Goal: Transaction & Acquisition: Purchase product/service

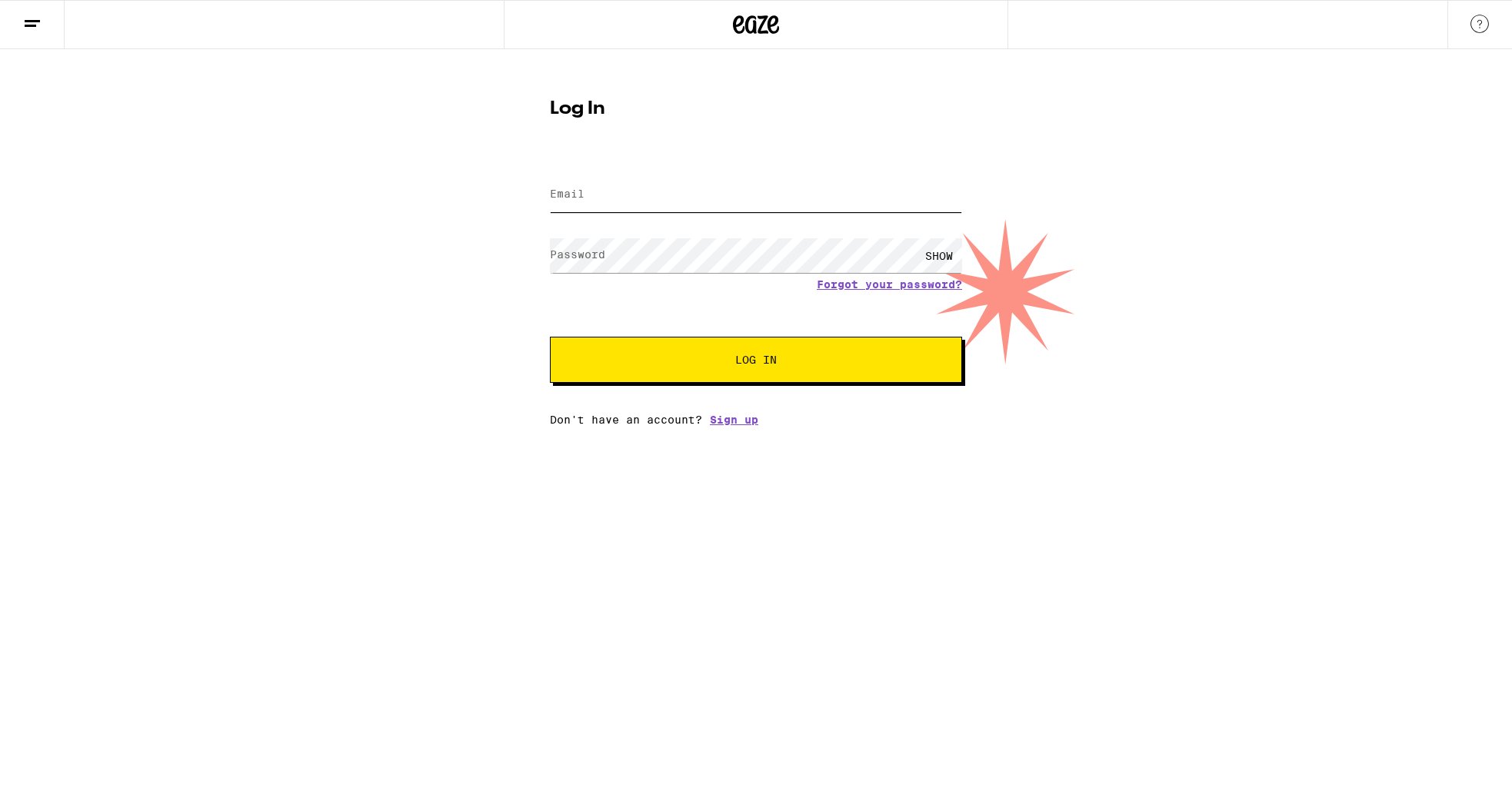
click at [586, 206] on input "Email" at bounding box center [756, 194] width 412 height 34
type input "dominiquedebergue@gmail.com"
click at [550, 337] on button "Log In" at bounding box center [756, 360] width 412 height 46
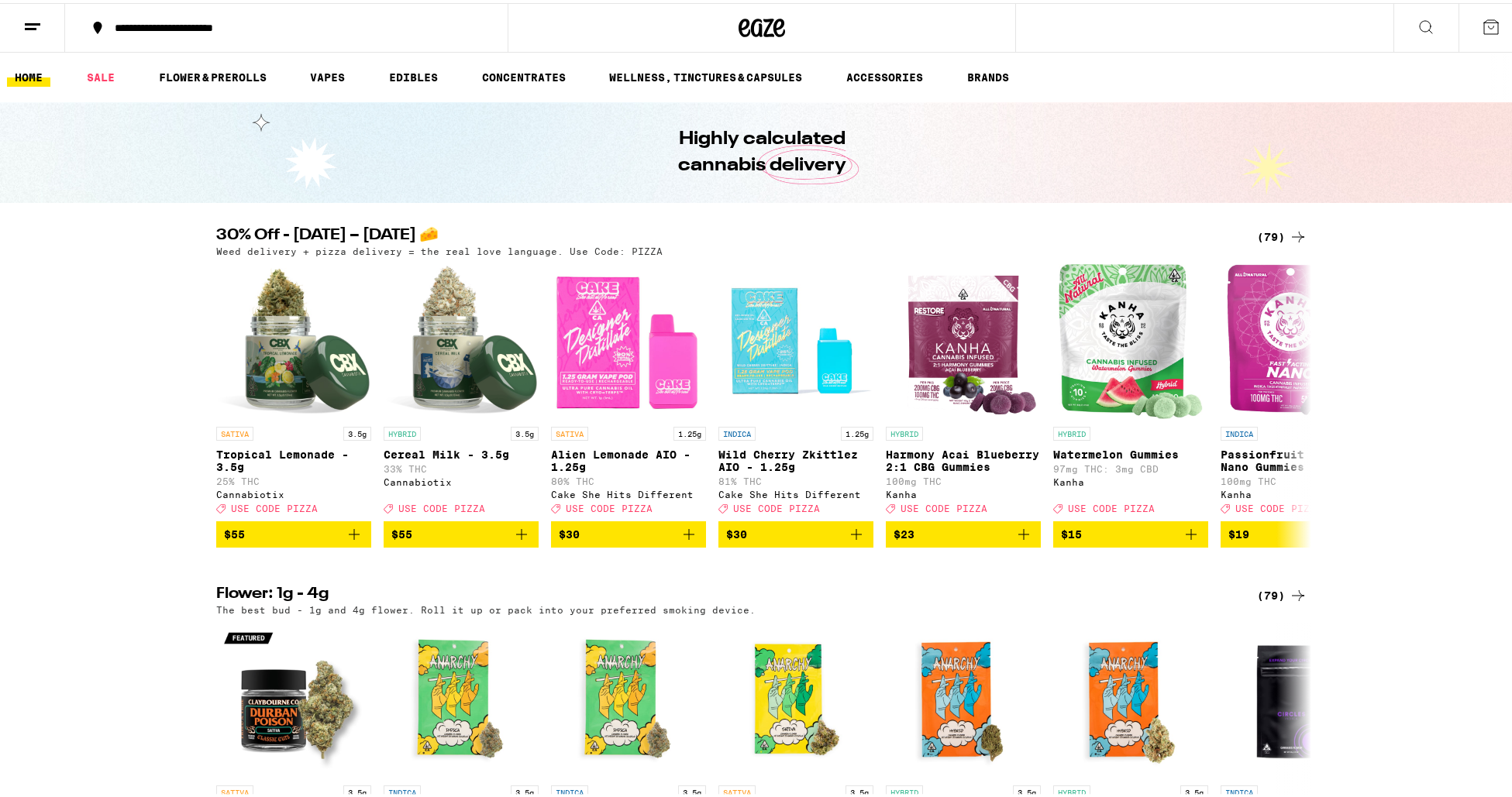
click at [1484, 17] on icon at bounding box center [1490, 23] width 14 height 14
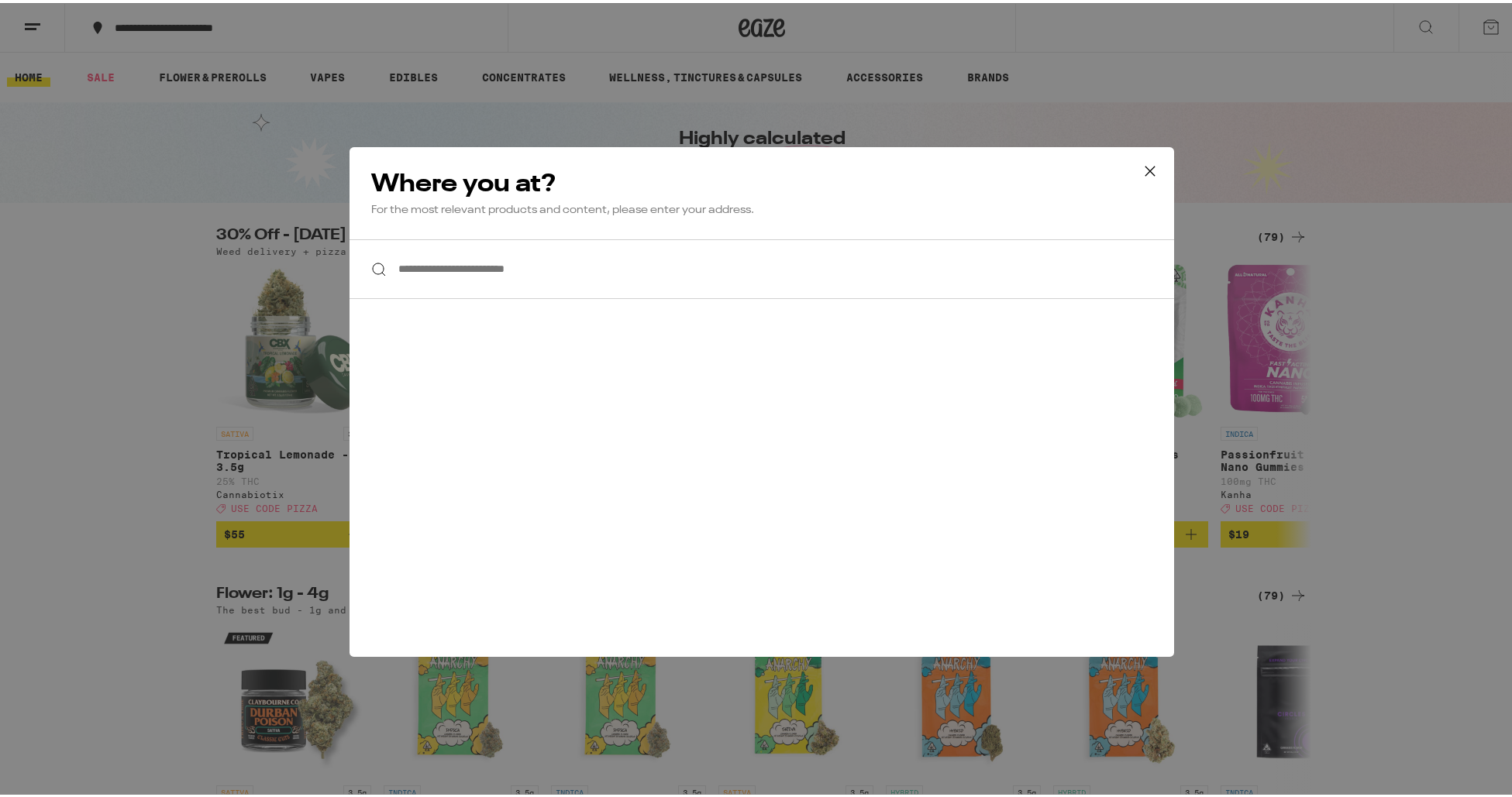
click at [44, 109] on div "**********" at bounding box center [762, 398] width 1523 height 797
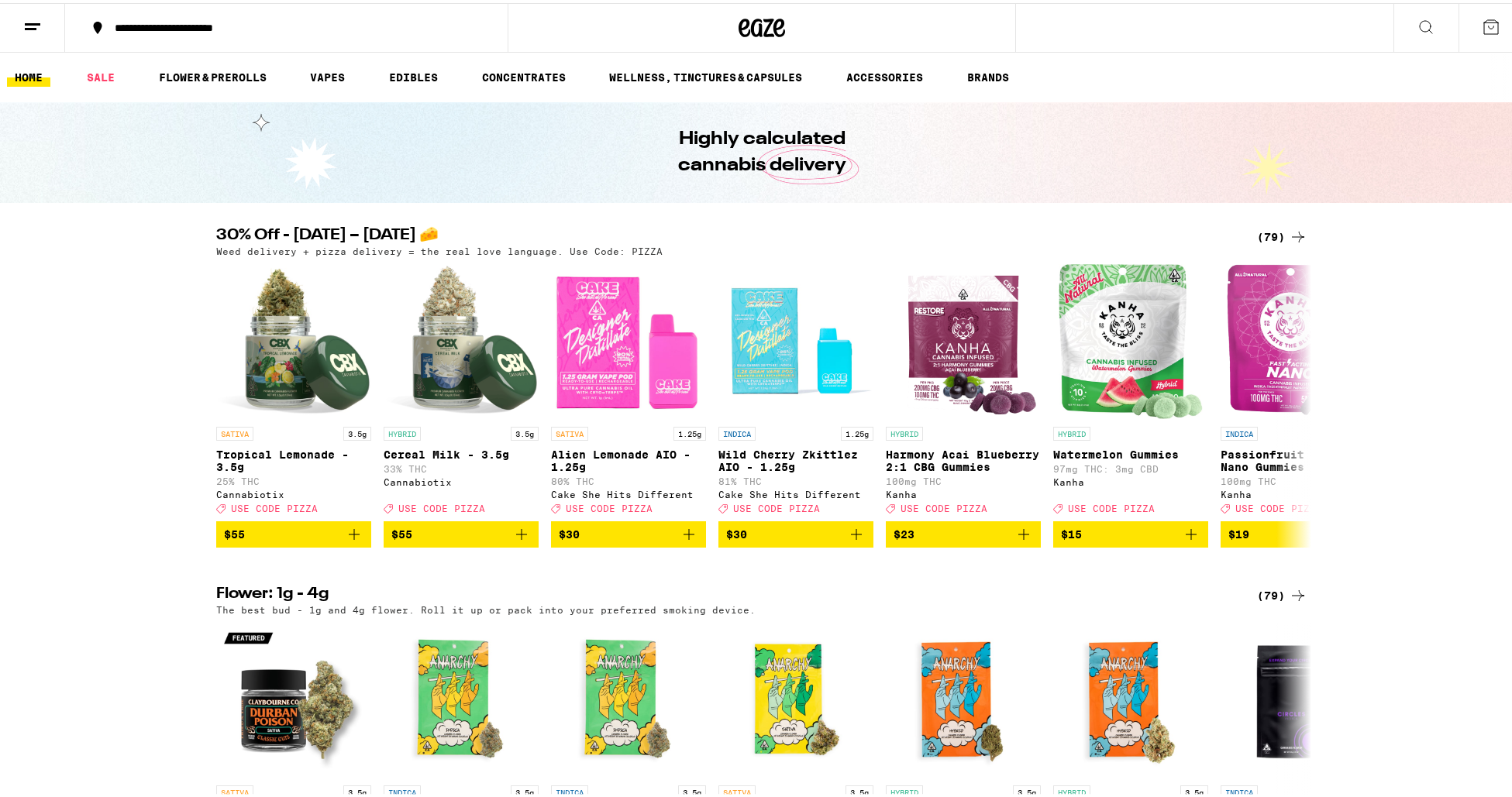
click at [36, 15] on icon at bounding box center [32, 23] width 19 height 19
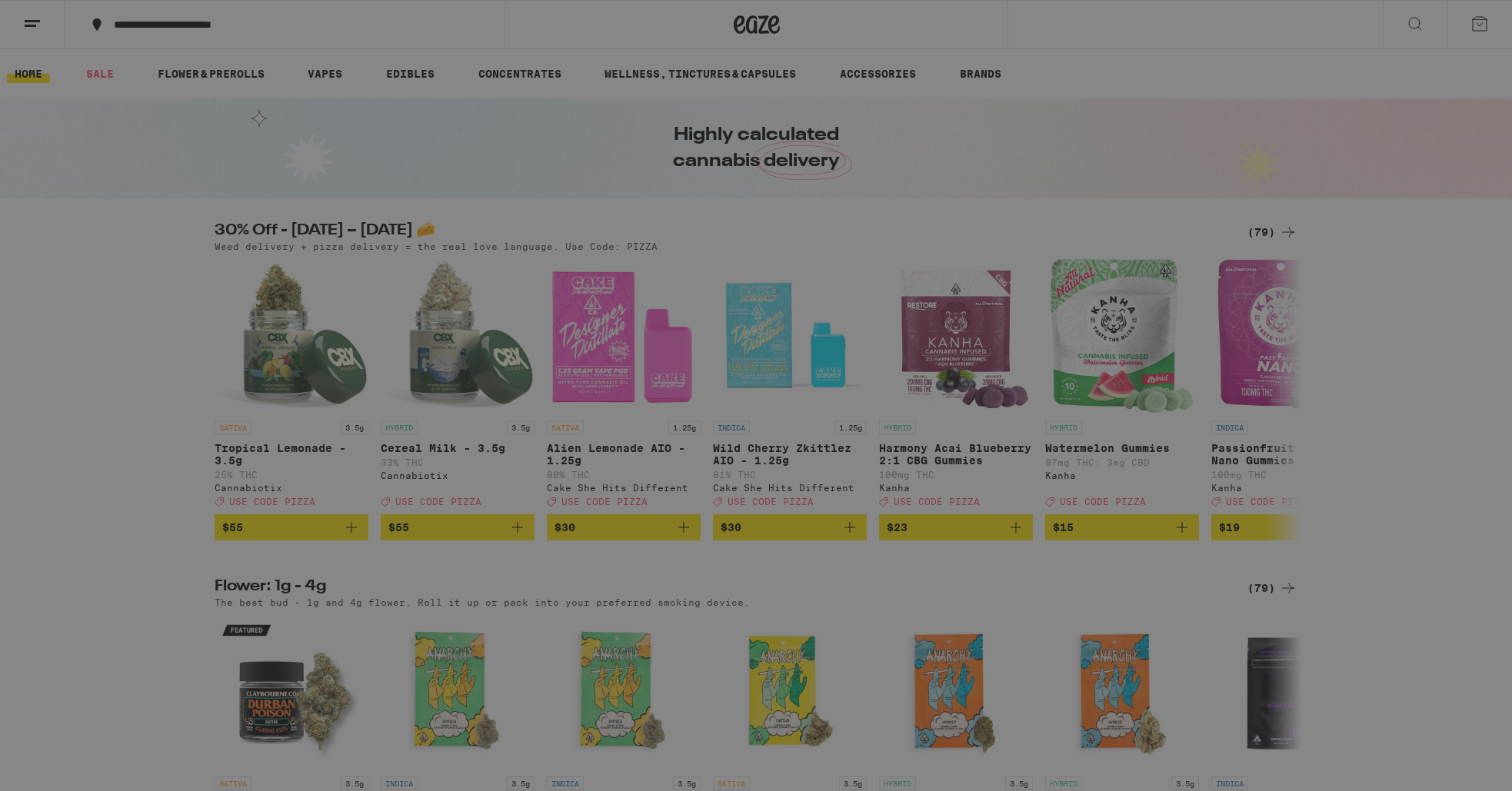
click at [140, 501] on link "Account" at bounding box center [214, 497] width 270 height 18
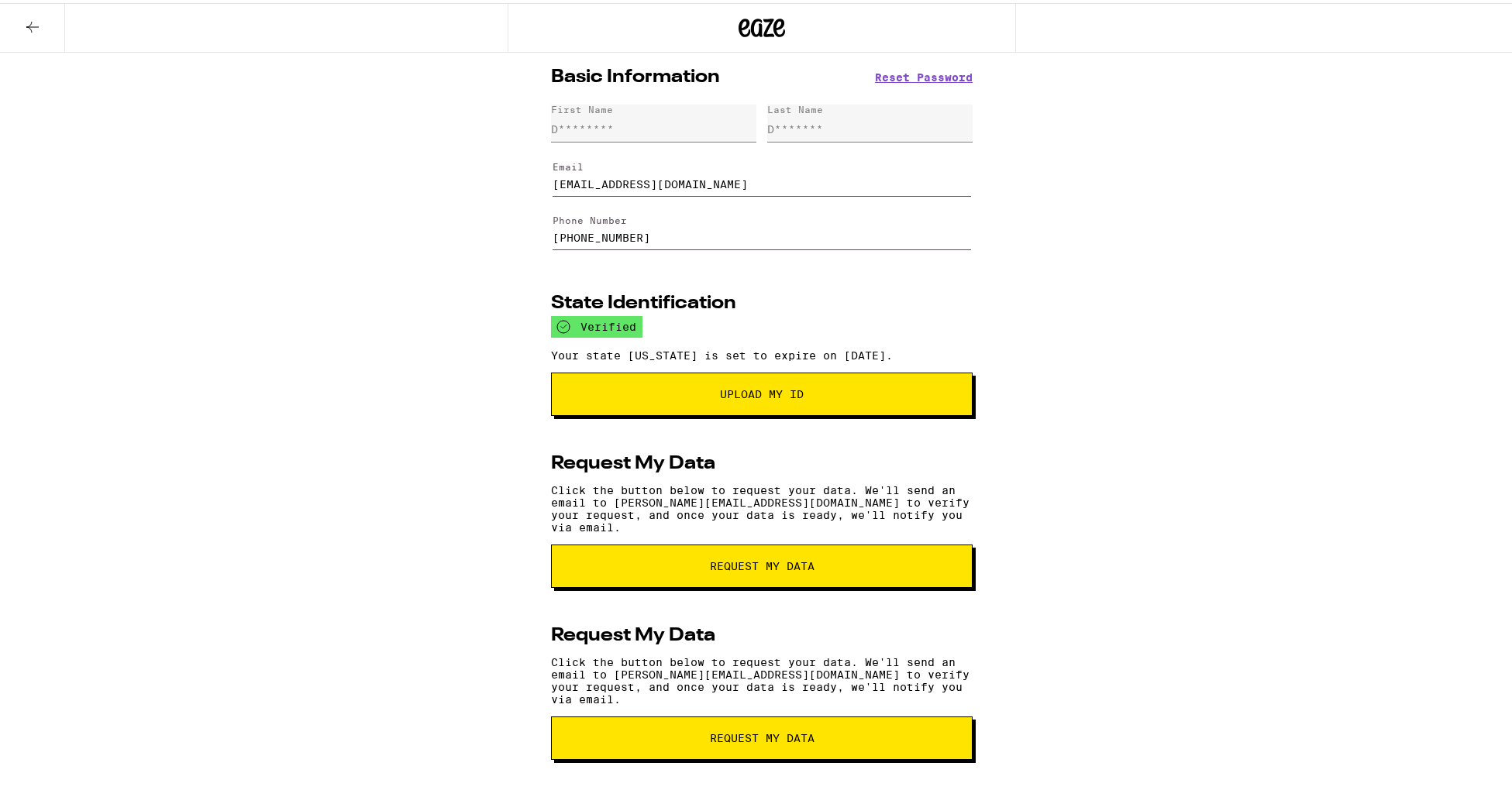
click at [45, 27] on button at bounding box center [32, 25] width 65 height 49
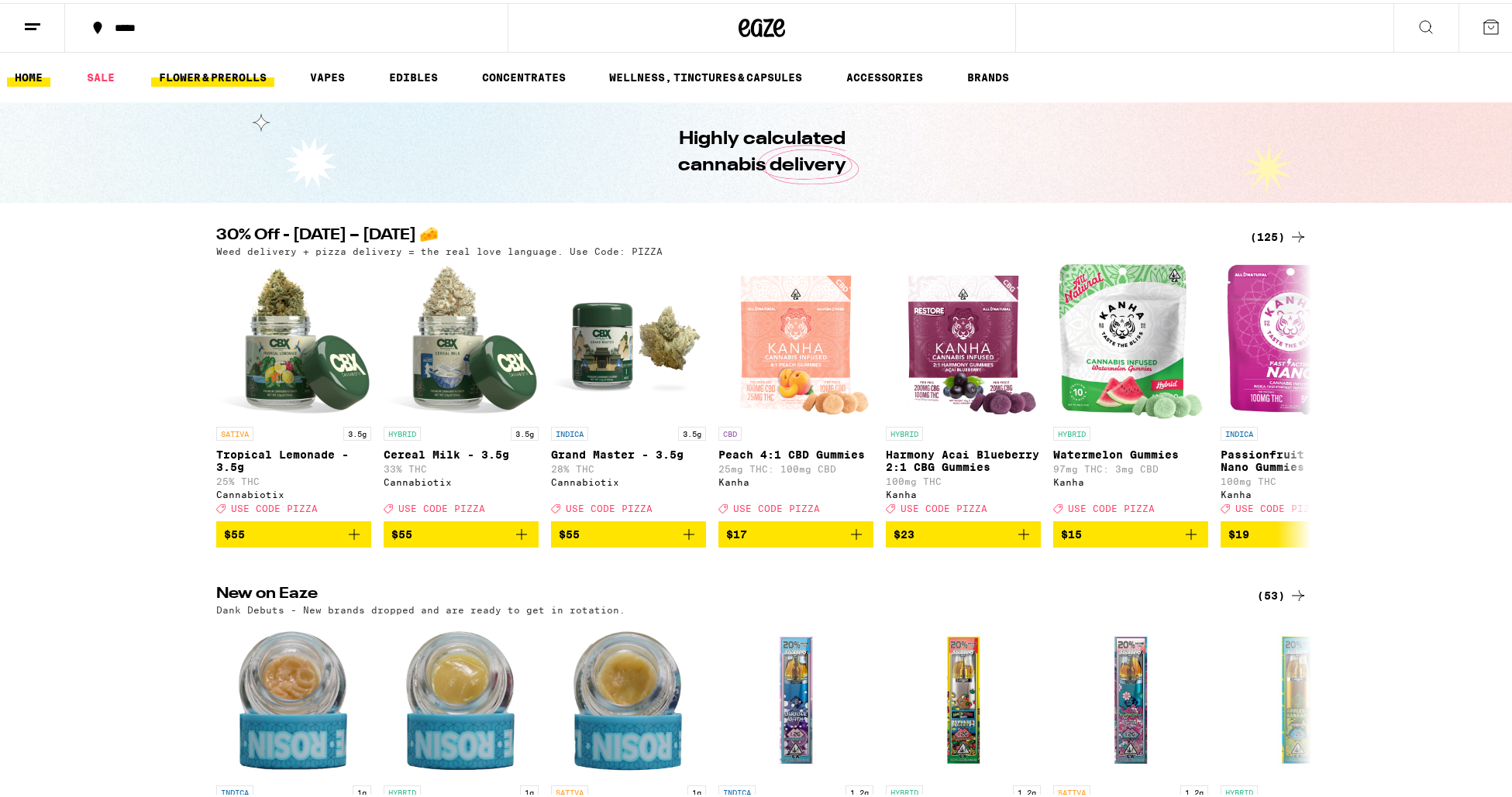
click at [243, 75] on link "FLOWER & PREROLLS" at bounding box center [213, 74] width 123 height 19
click at [189, 67] on link "FLOWER & PREROLLS" at bounding box center [213, 74] width 123 height 19
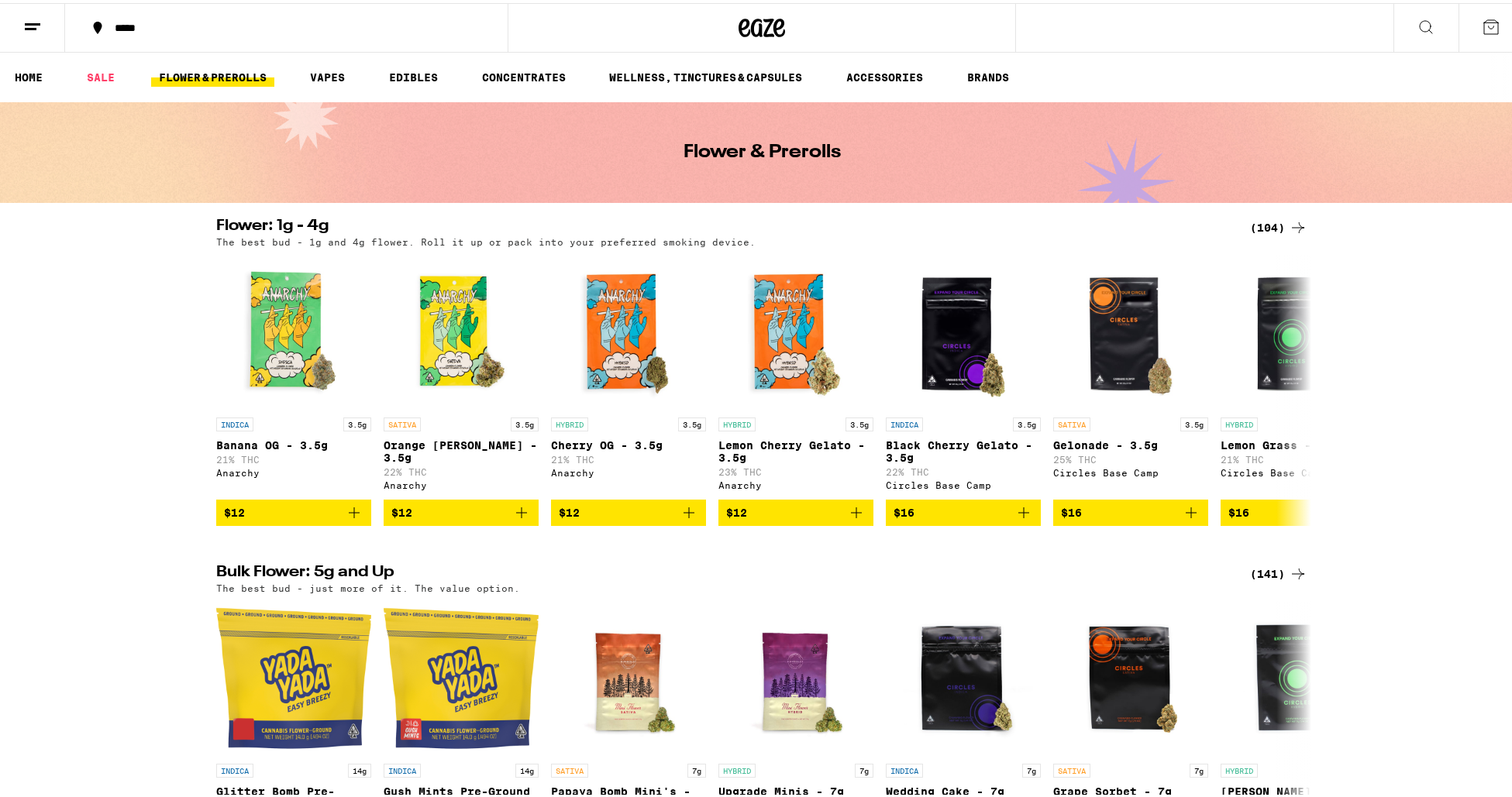
click at [34, 21] on line at bounding box center [32, 21] width 15 height 0
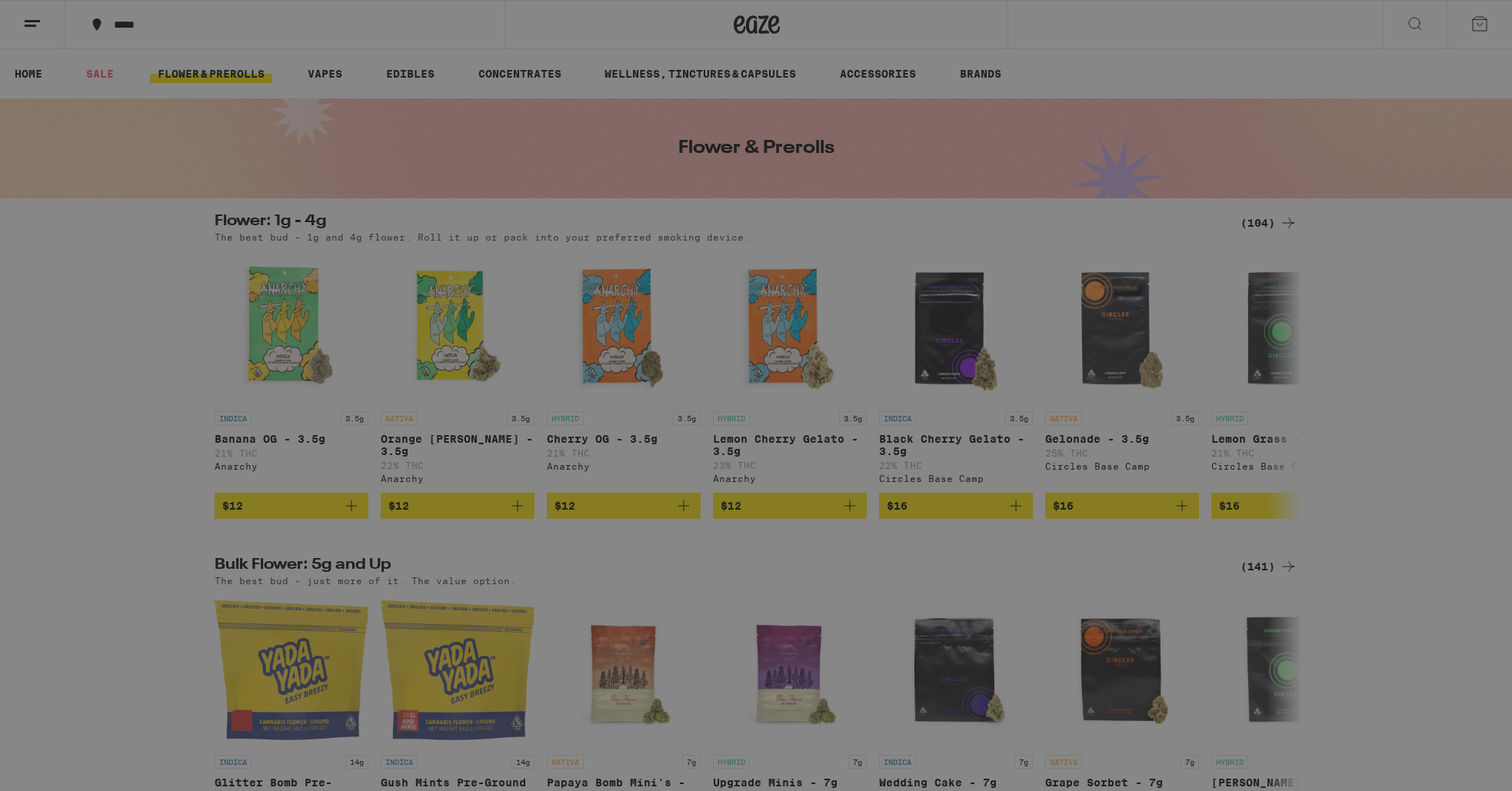
click at [233, 172] on div "Flower & Prerolls" at bounding box center [214, 169] width 270 height 18
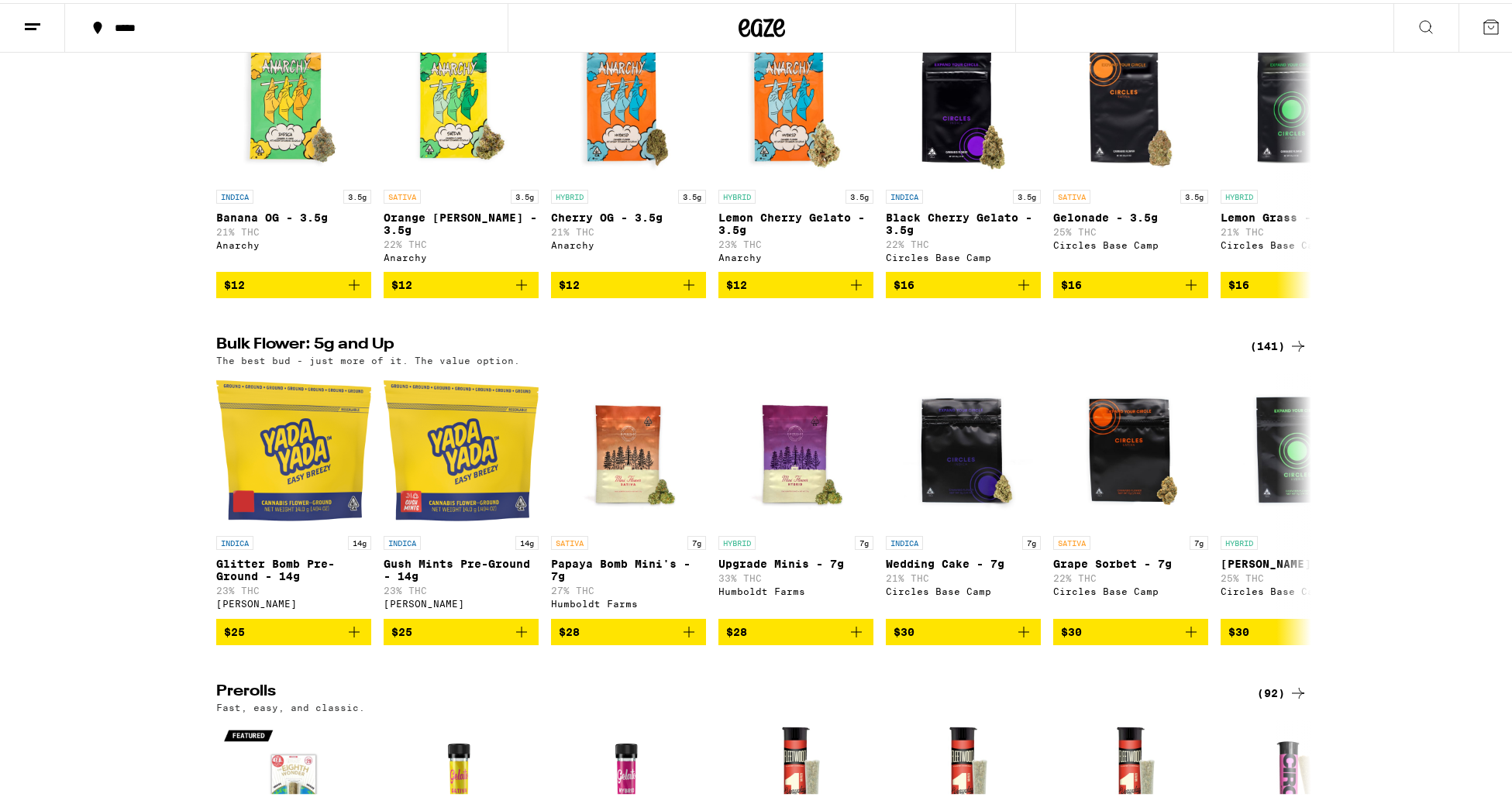
scroll to position [244, 0]
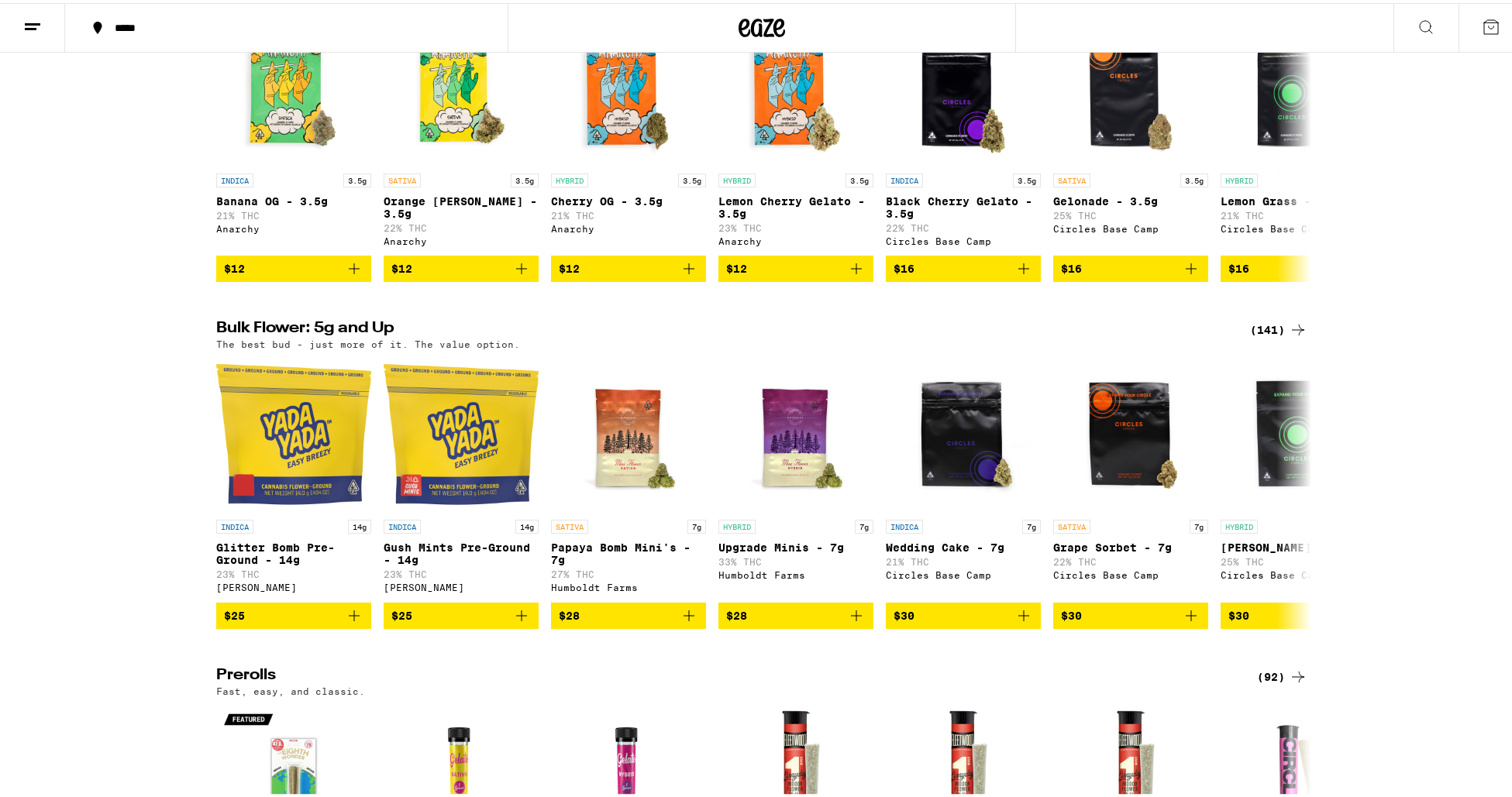
click at [1265, 336] on div "(141)" at bounding box center [1278, 326] width 57 height 19
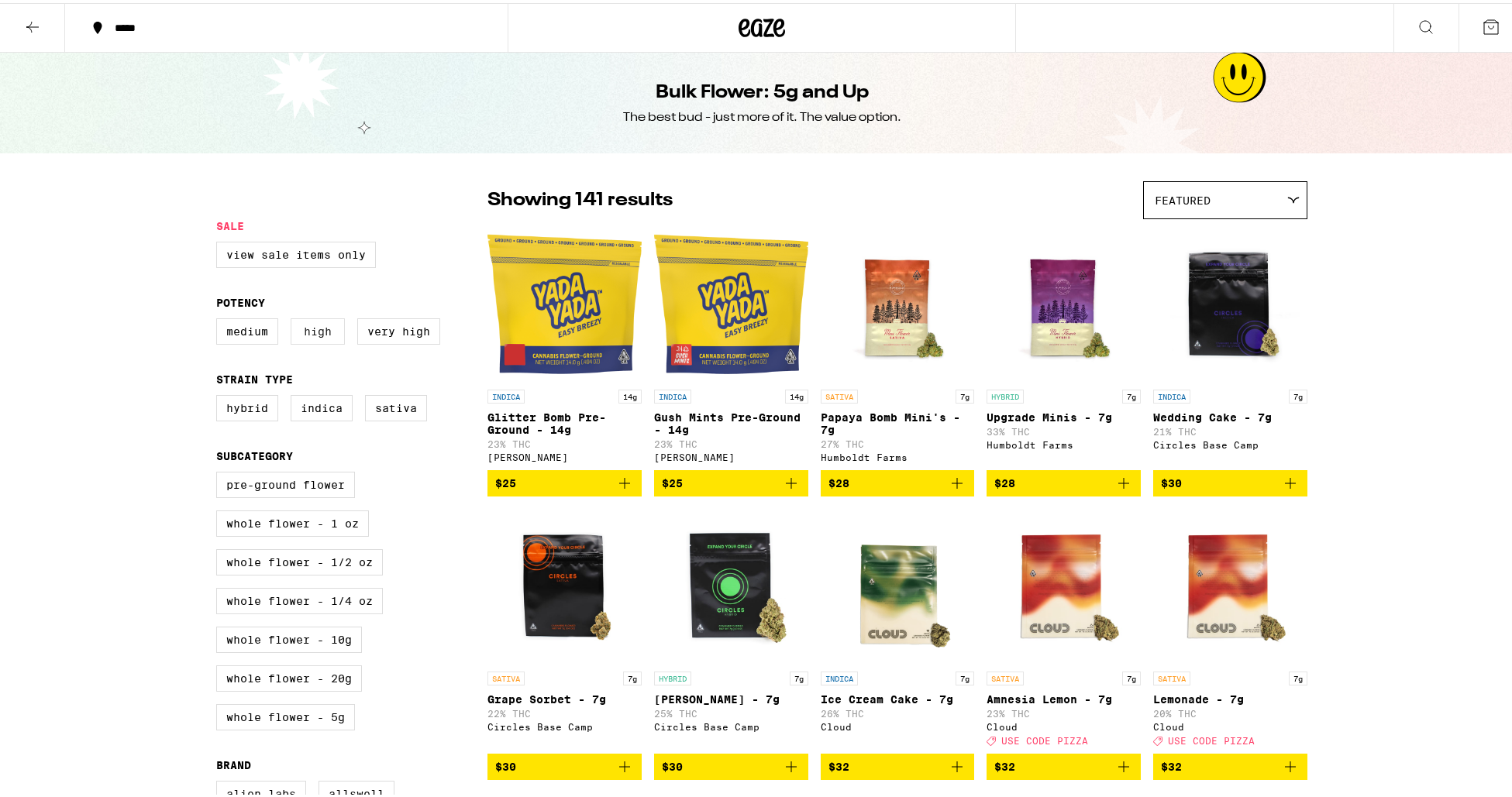
click at [293, 334] on label "High" at bounding box center [318, 328] width 54 height 27
click at [220, 318] on input "High" at bounding box center [219, 318] width 1 height 1
checkbox input "true"
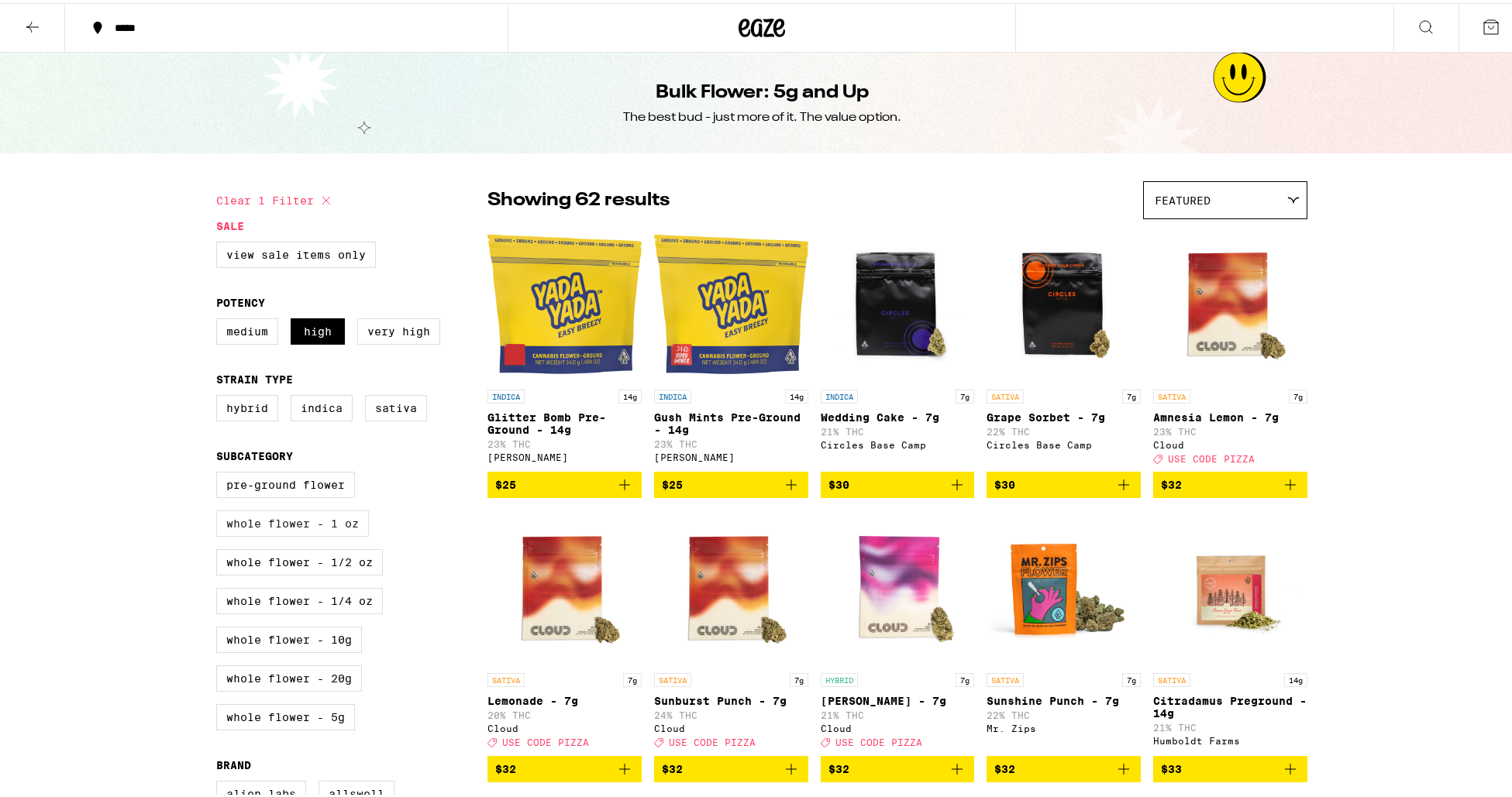
click at [330, 534] on label "Whole Flower - 1 oz" at bounding box center [292, 521] width 152 height 27
click at [220, 472] on input "Whole Flower - 1 oz" at bounding box center [219, 471] width 1 height 1
checkbox input "true"
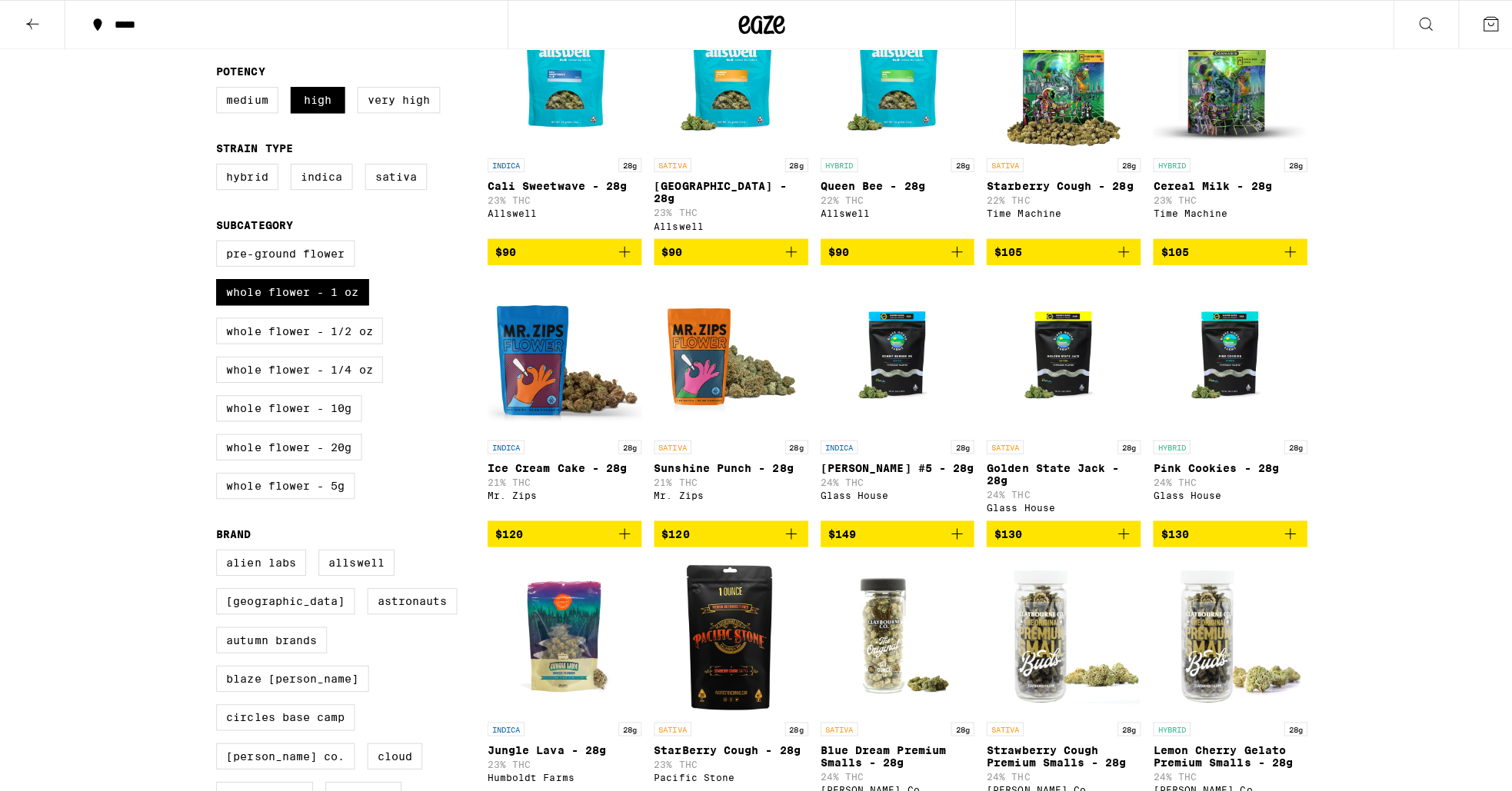
scroll to position [230, 0]
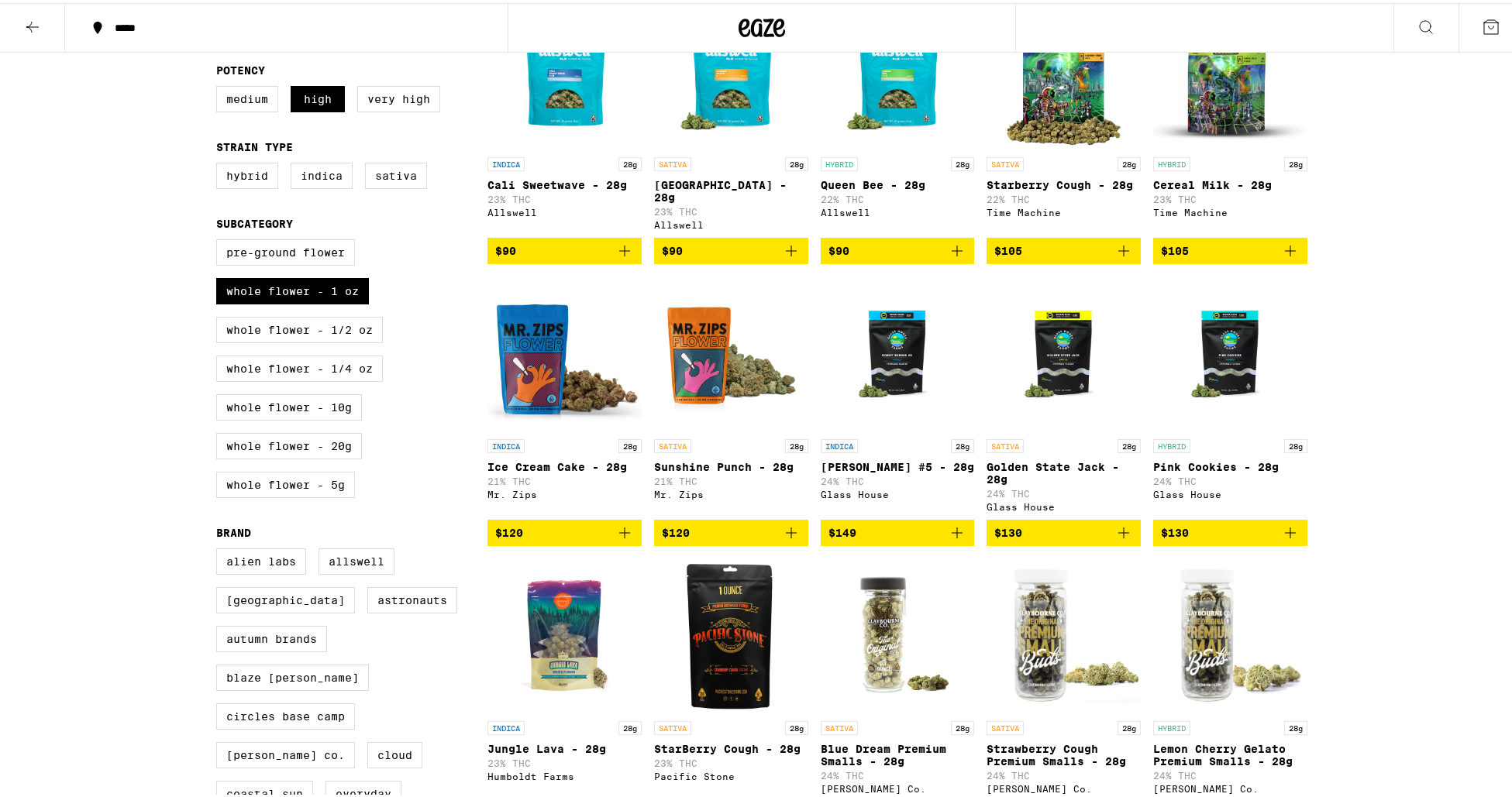
click at [1077, 534] on span "$130" at bounding box center [1064, 529] width 139 height 19
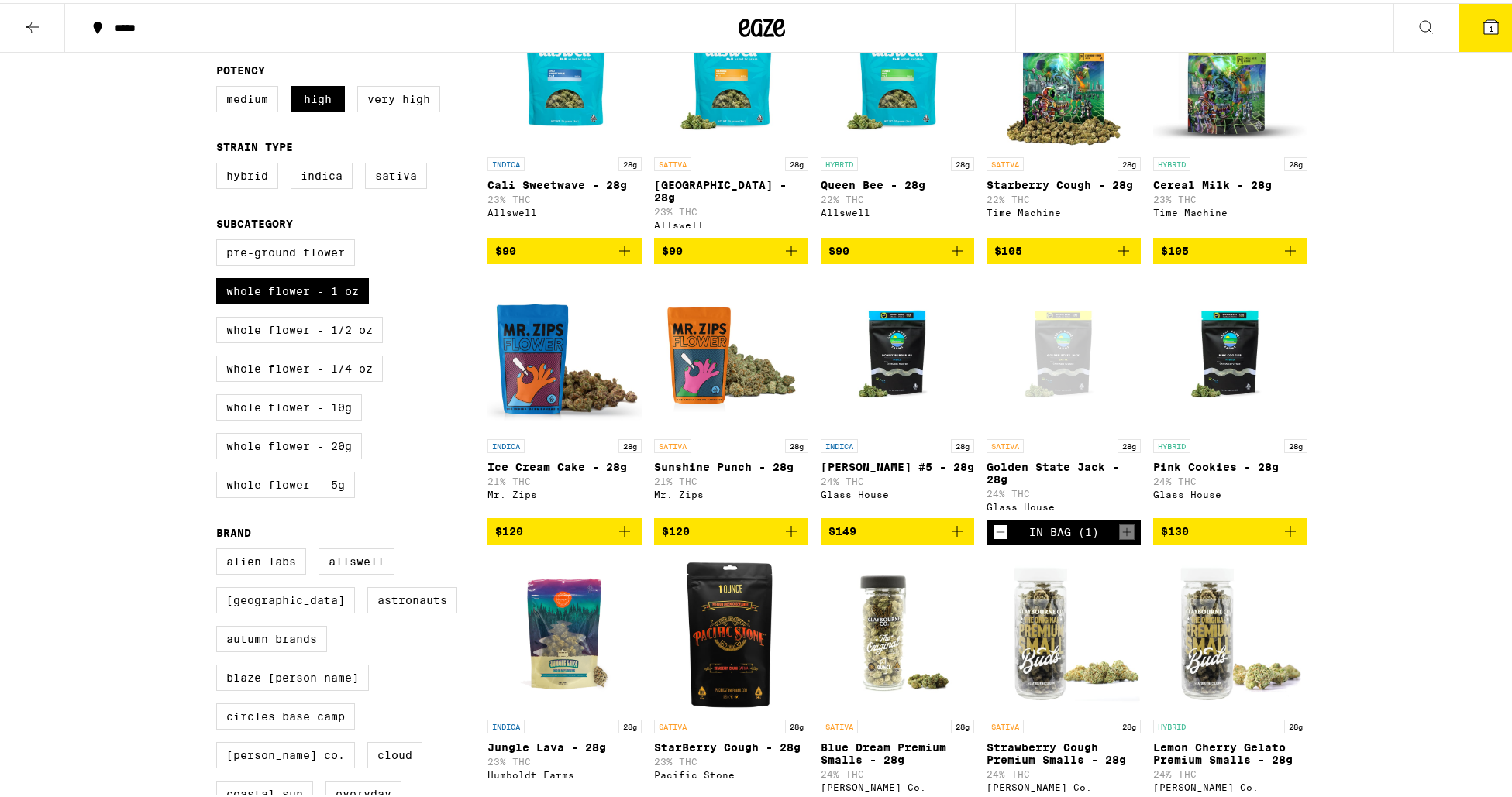
click at [1082, 346] on div "Open page for Golden State Jack - 28g from Glass House" at bounding box center [1063, 351] width 154 height 155
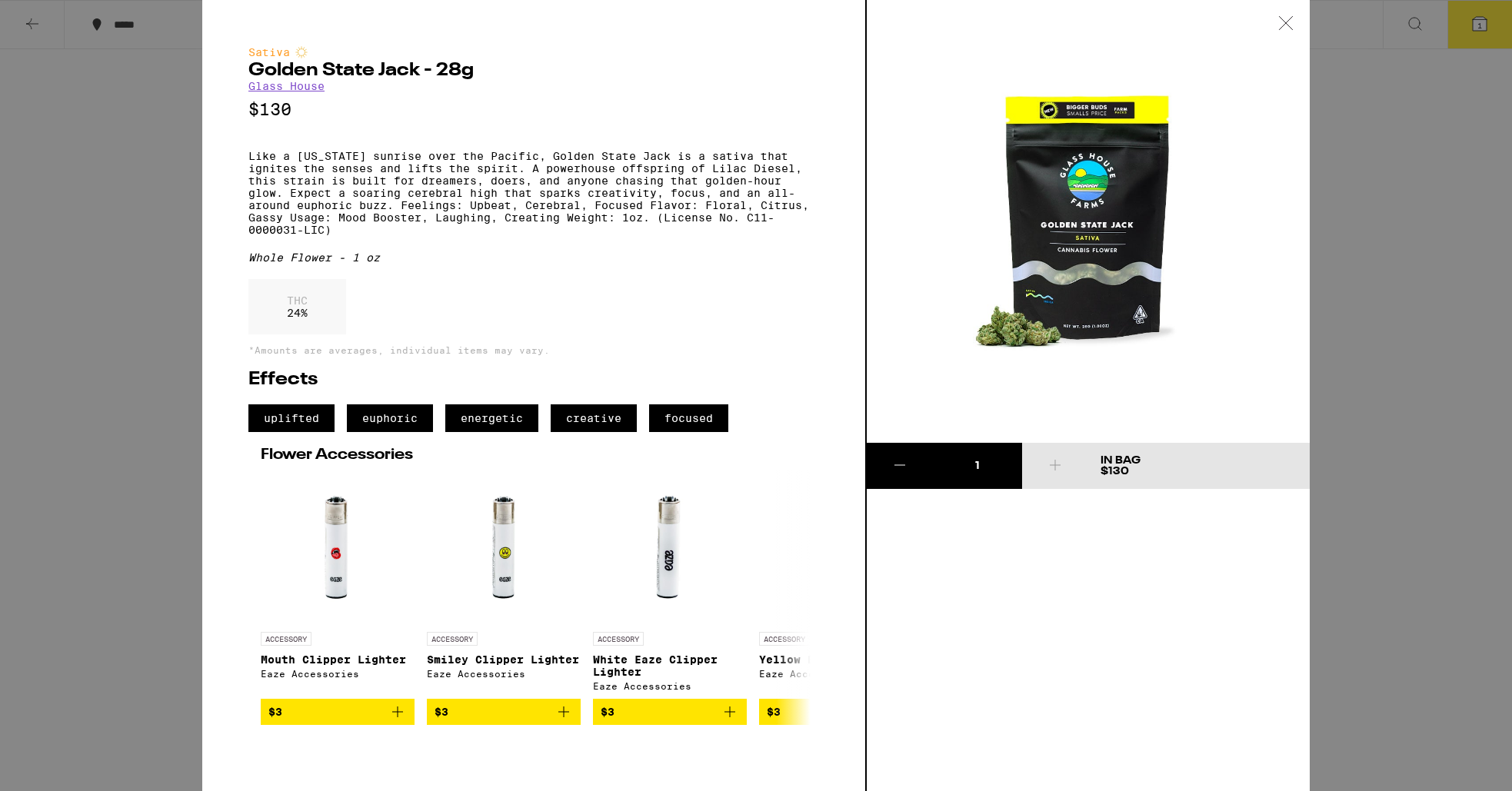
click at [1059, 278] on img at bounding box center [1089, 222] width 443 height 443
click at [1286, 10] on div at bounding box center [1286, 24] width 48 height 49
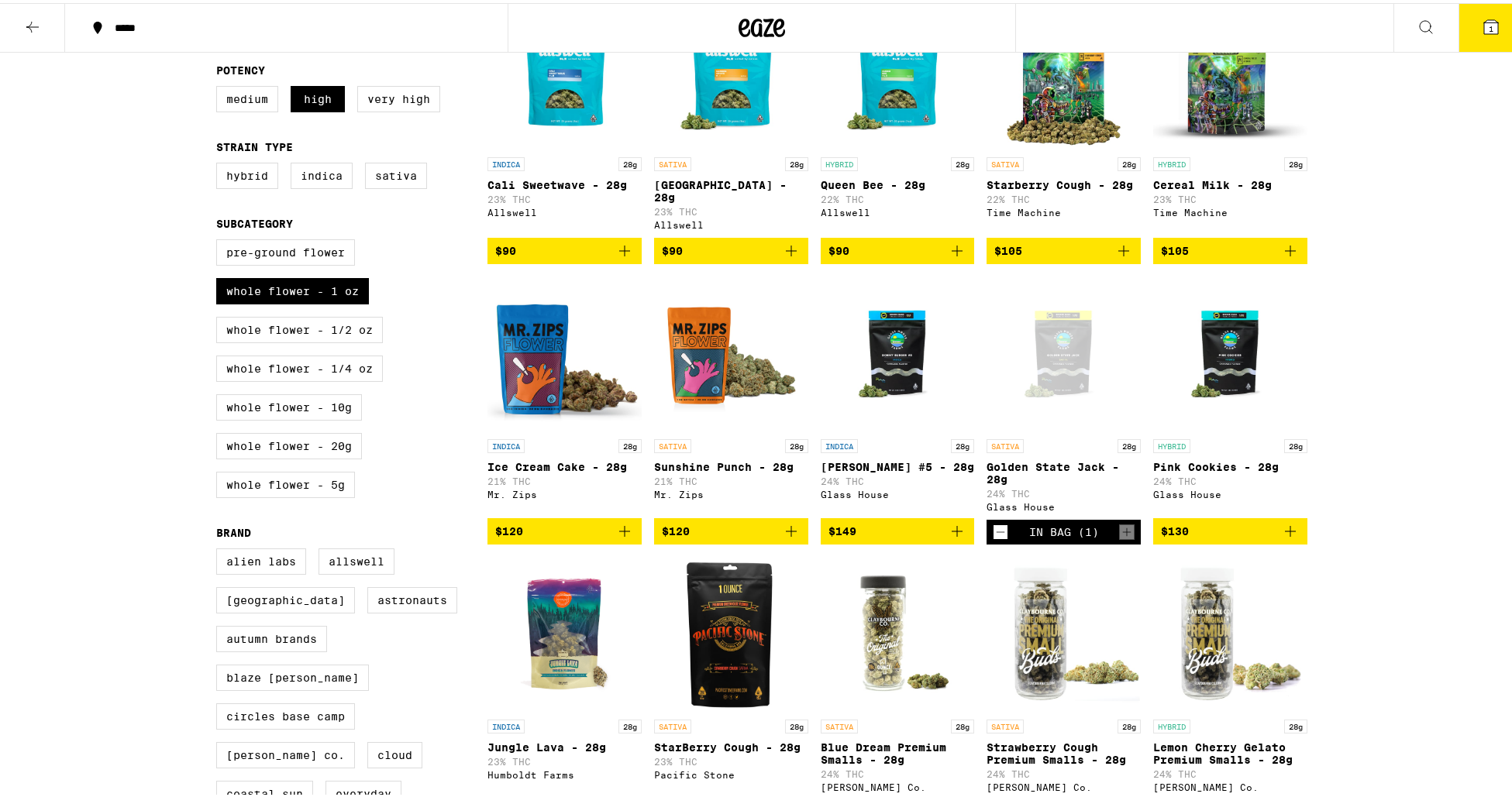
click at [1475, 39] on button "1" at bounding box center [1491, 25] width 65 height 48
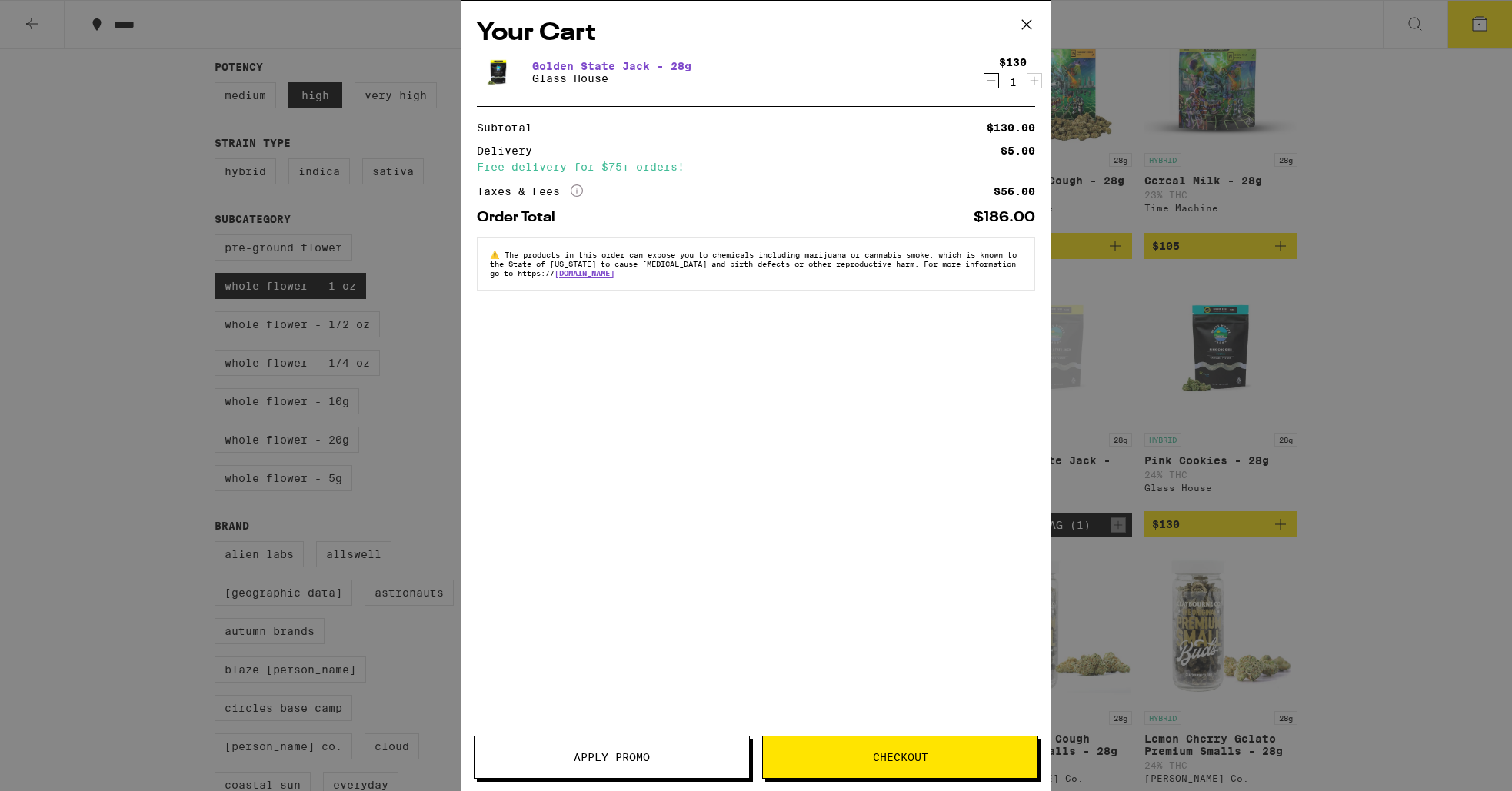
click at [818, 765] on button "Checkout" at bounding box center [900, 757] width 276 height 43
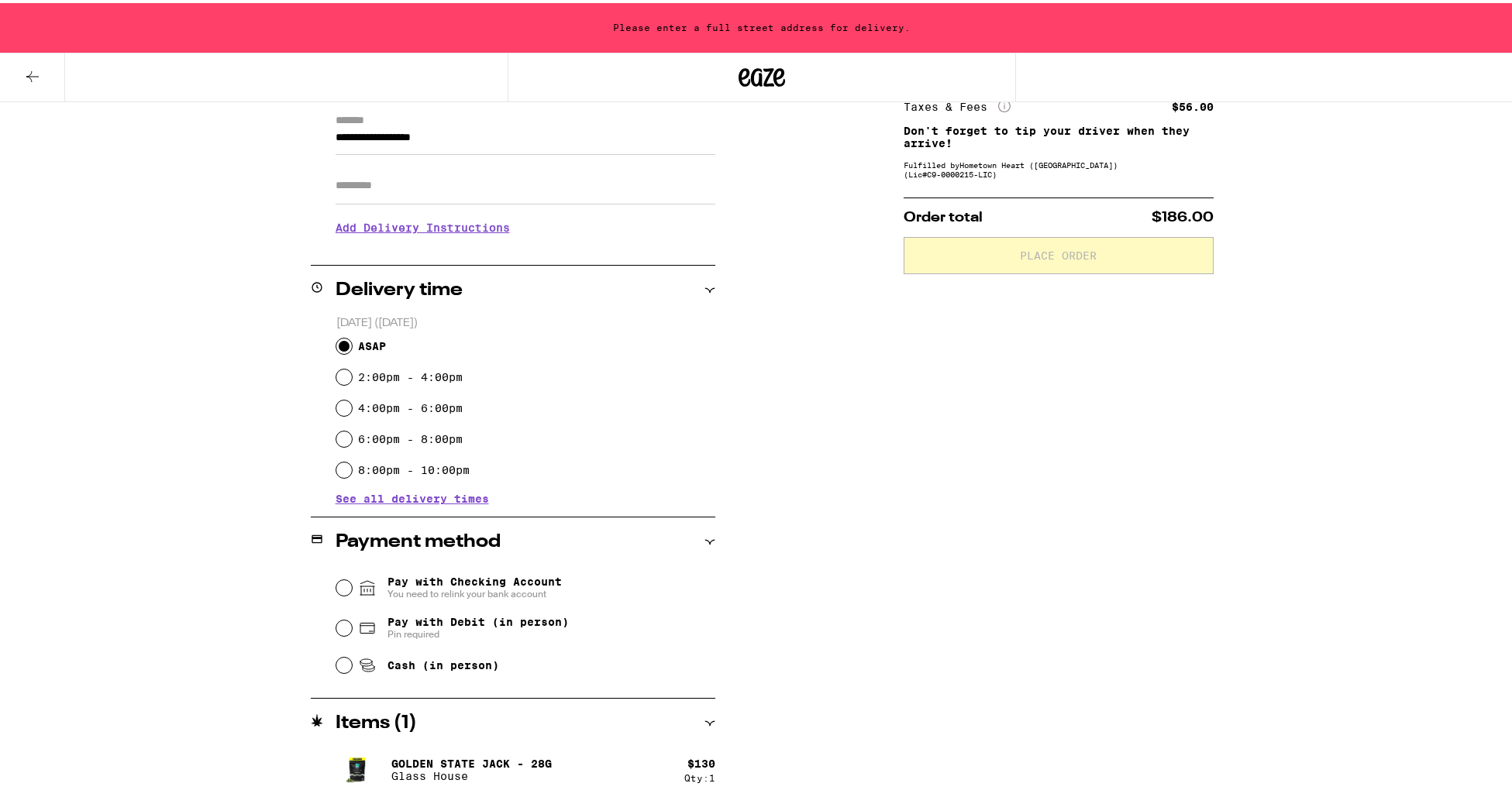
scroll to position [223, 0]
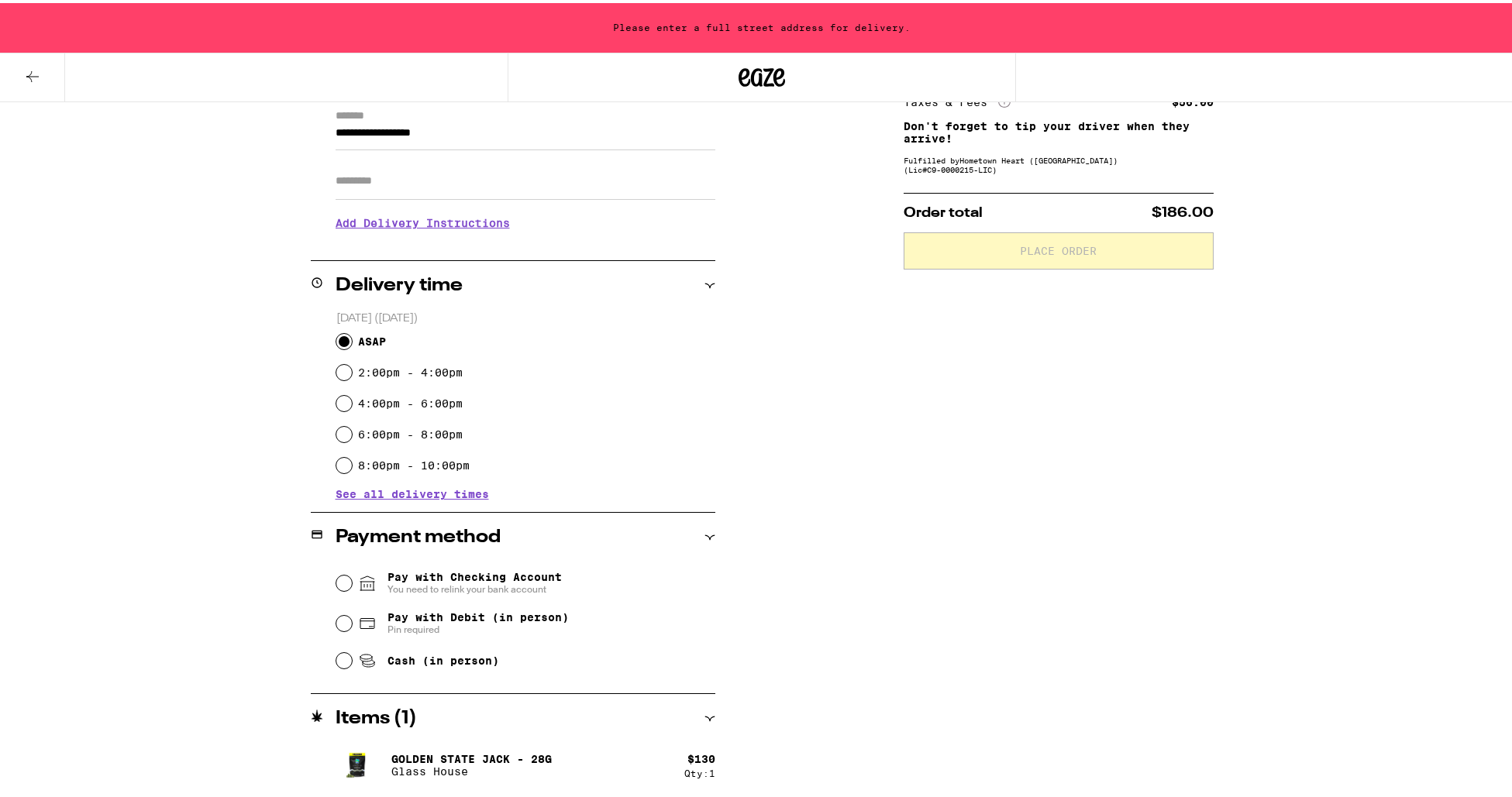
click at [506, 625] on span "Pin required" at bounding box center [478, 626] width 181 height 12
click at [352, 625] on input "Pay with Debit (in person) Pin required" at bounding box center [343, 621] width 15 height 15
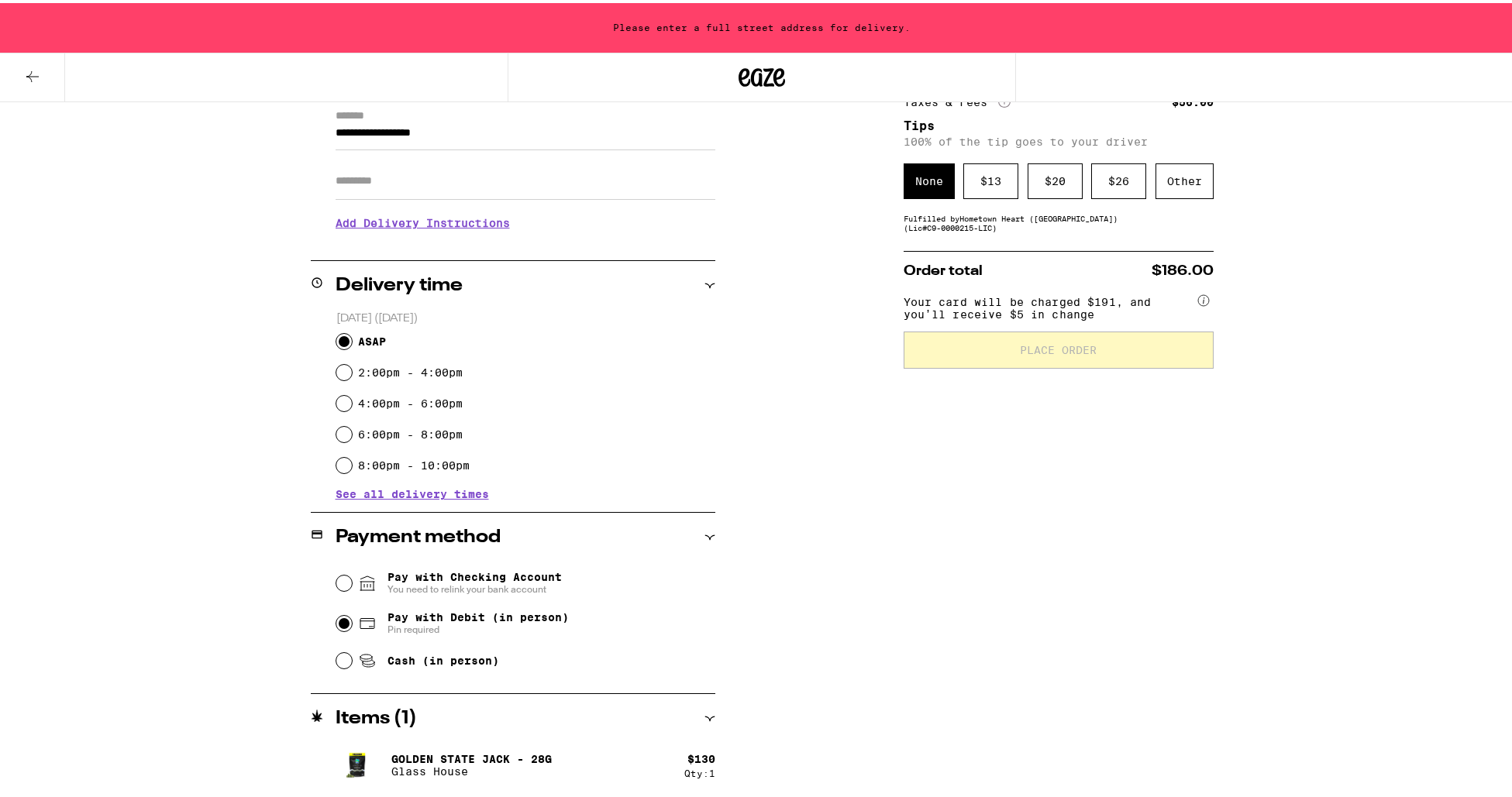
click at [491, 590] on span "You need to relink your bank account" at bounding box center [475, 586] width 174 height 12
click at [352, 588] on input "Pay with Checking Account You need to relink your bank account" at bounding box center [343, 580] width 15 height 15
click at [530, 616] on span "Pay with Debit (in person)" at bounding box center [478, 614] width 181 height 12
click at [352, 616] on input "Pay with Debit (in person) Pin required" at bounding box center [343, 621] width 15 height 15
click at [755, 594] on div "**********" at bounding box center [762, 405] width 1116 height 783
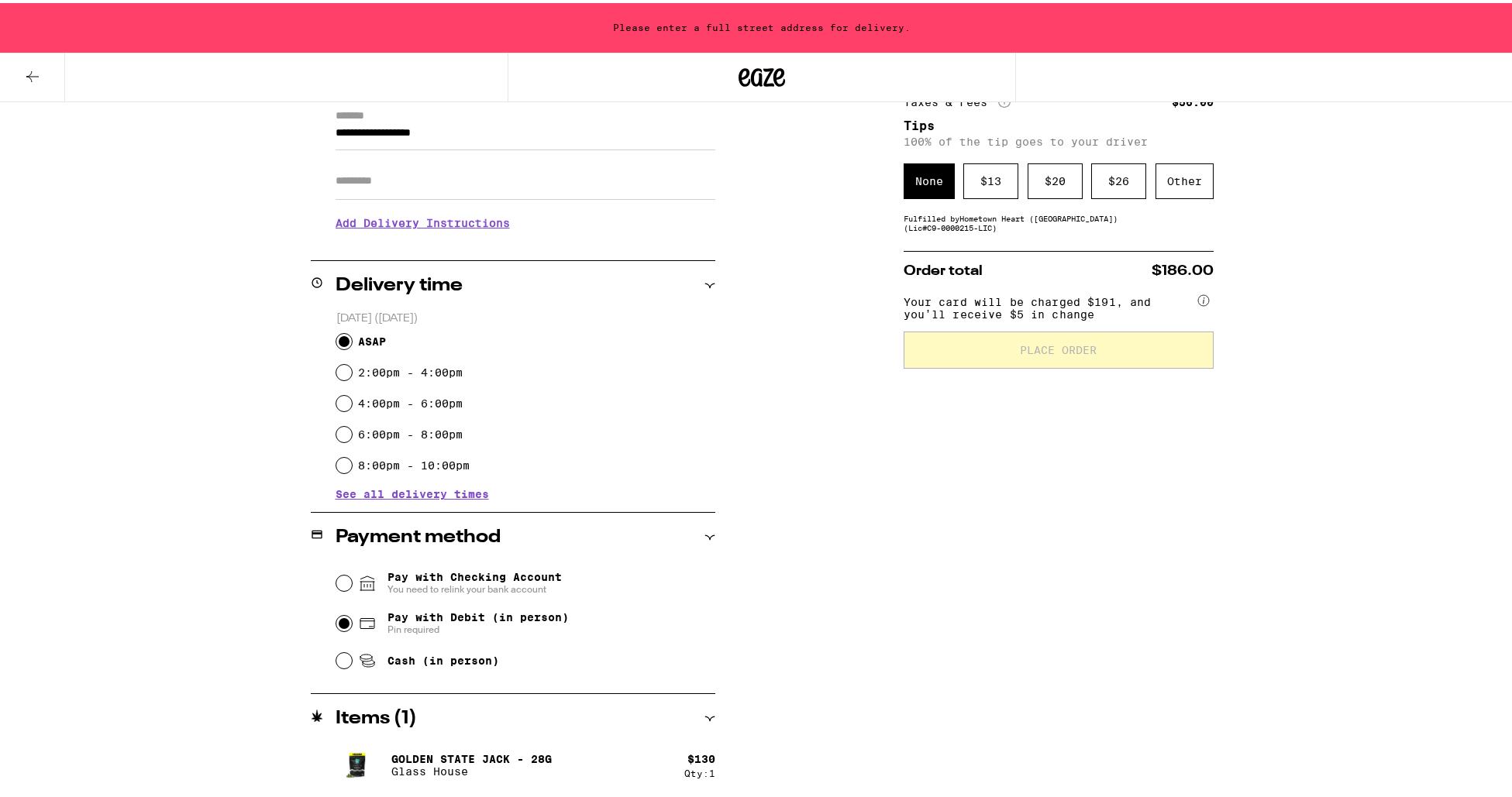
click at [510, 579] on span "Pay with Checking Account You need to relink your bank account" at bounding box center [475, 580] width 174 height 25
click at [352, 579] on input "Pay with Checking Account You need to relink your bank account" at bounding box center [343, 580] width 15 height 15
radio input "false"
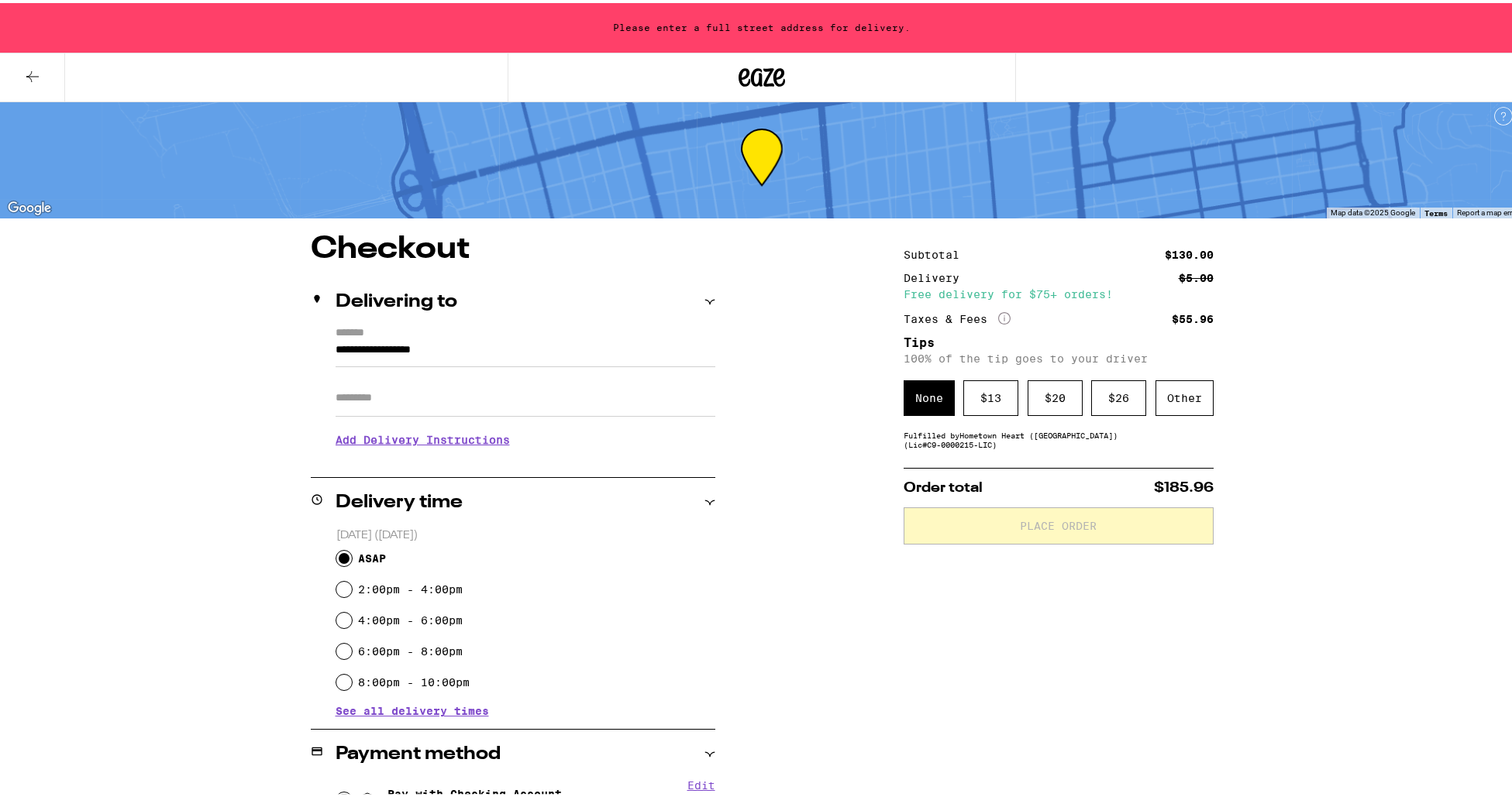
scroll to position [0, 0]
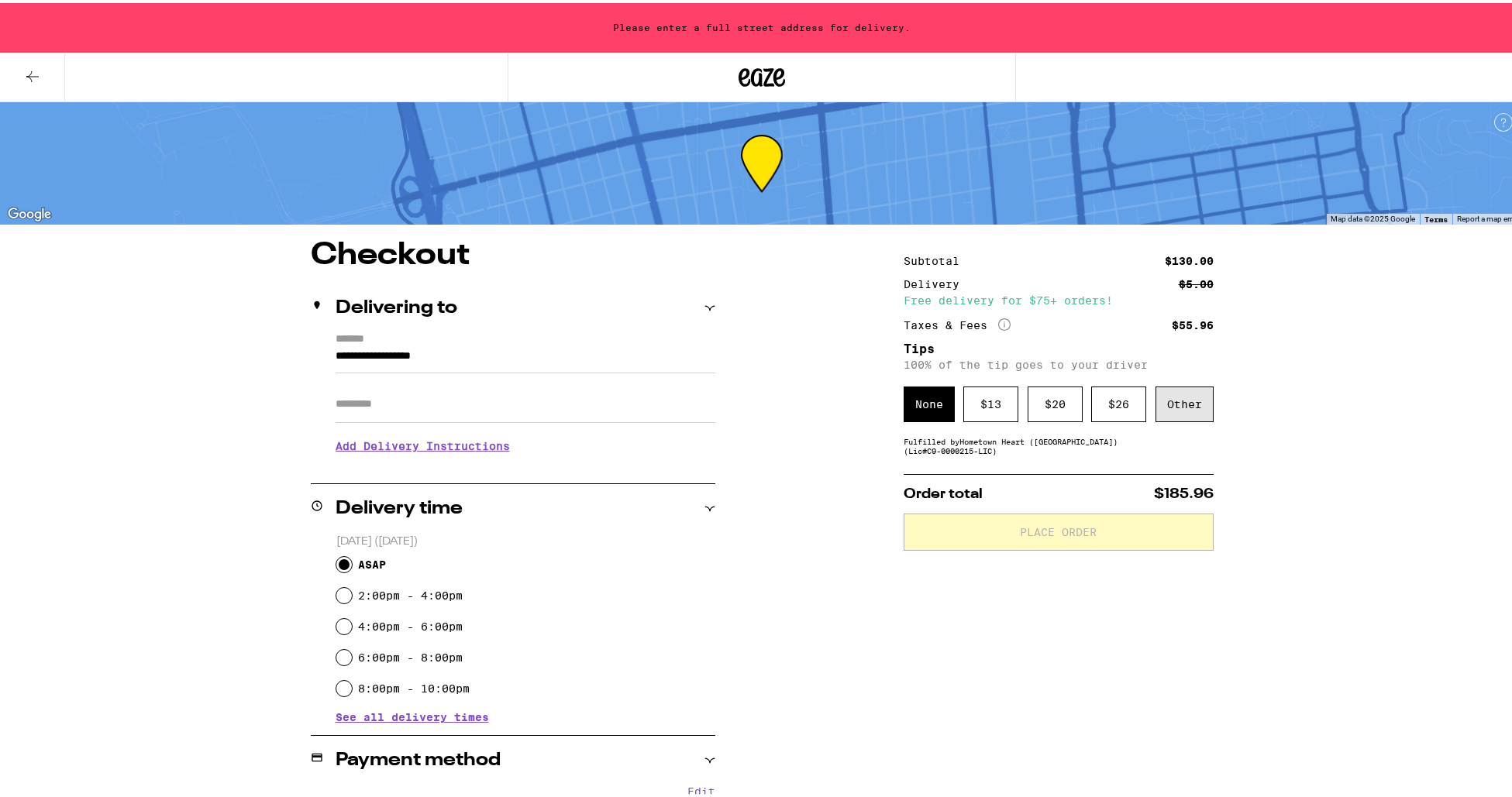
click at [1177, 413] on div "Other" at bounding box center [1185, 401] width 58 height 35
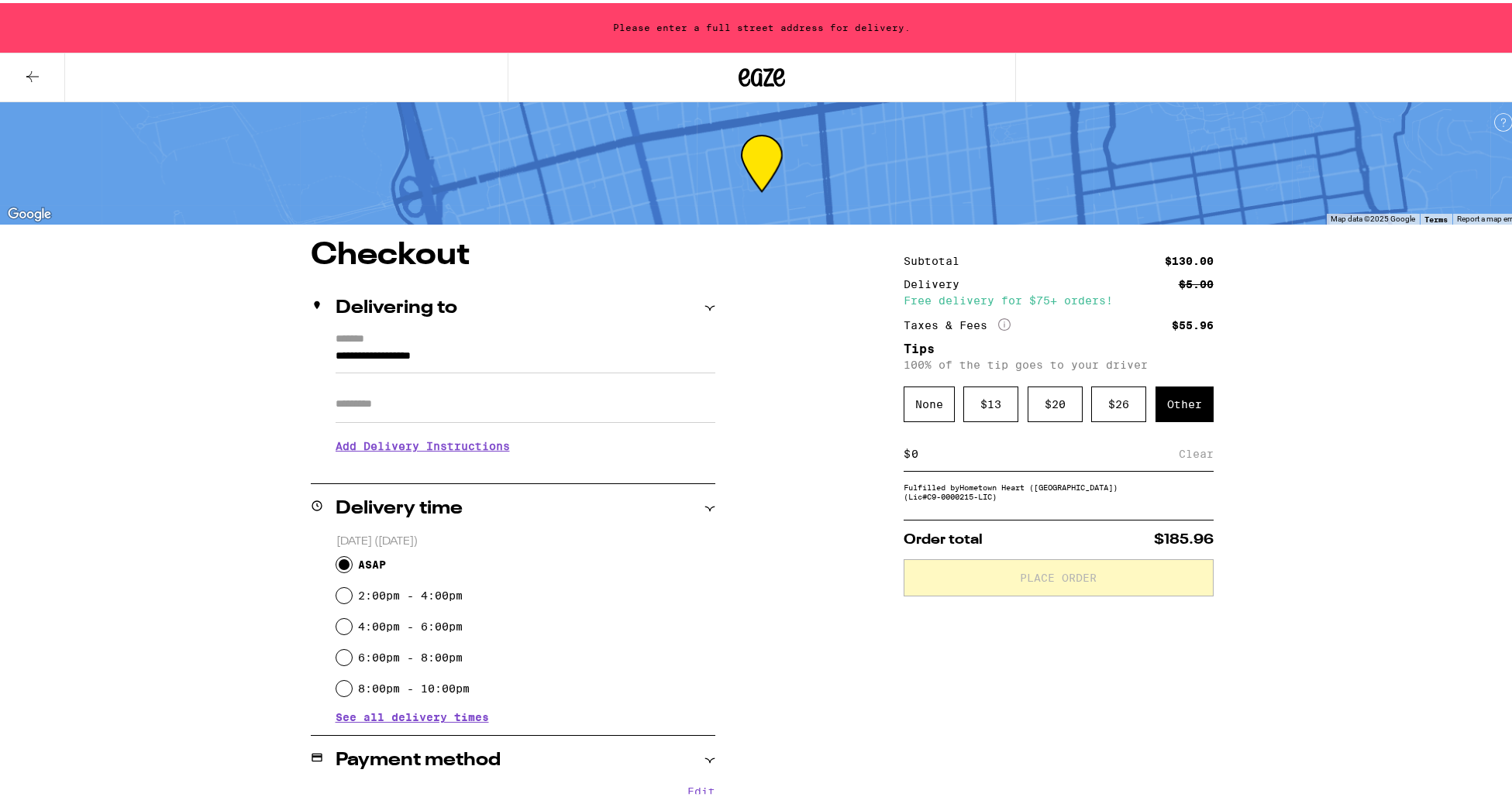
drag, startPoint x: 962, startPoint y: 463, endPoint x: 858, endPoint y: 449, distance: 104.9
click at [858, 449] on div "**********" at bounding box center [762, 654] width 1116 height 833
type input "5"
click at [1207, 455] on div "**********" at bounding box center [762, 654] width 1116 height 833
click at [1196, 456] on div "Save" at bounding box center [1199, 450] width 28 height 34
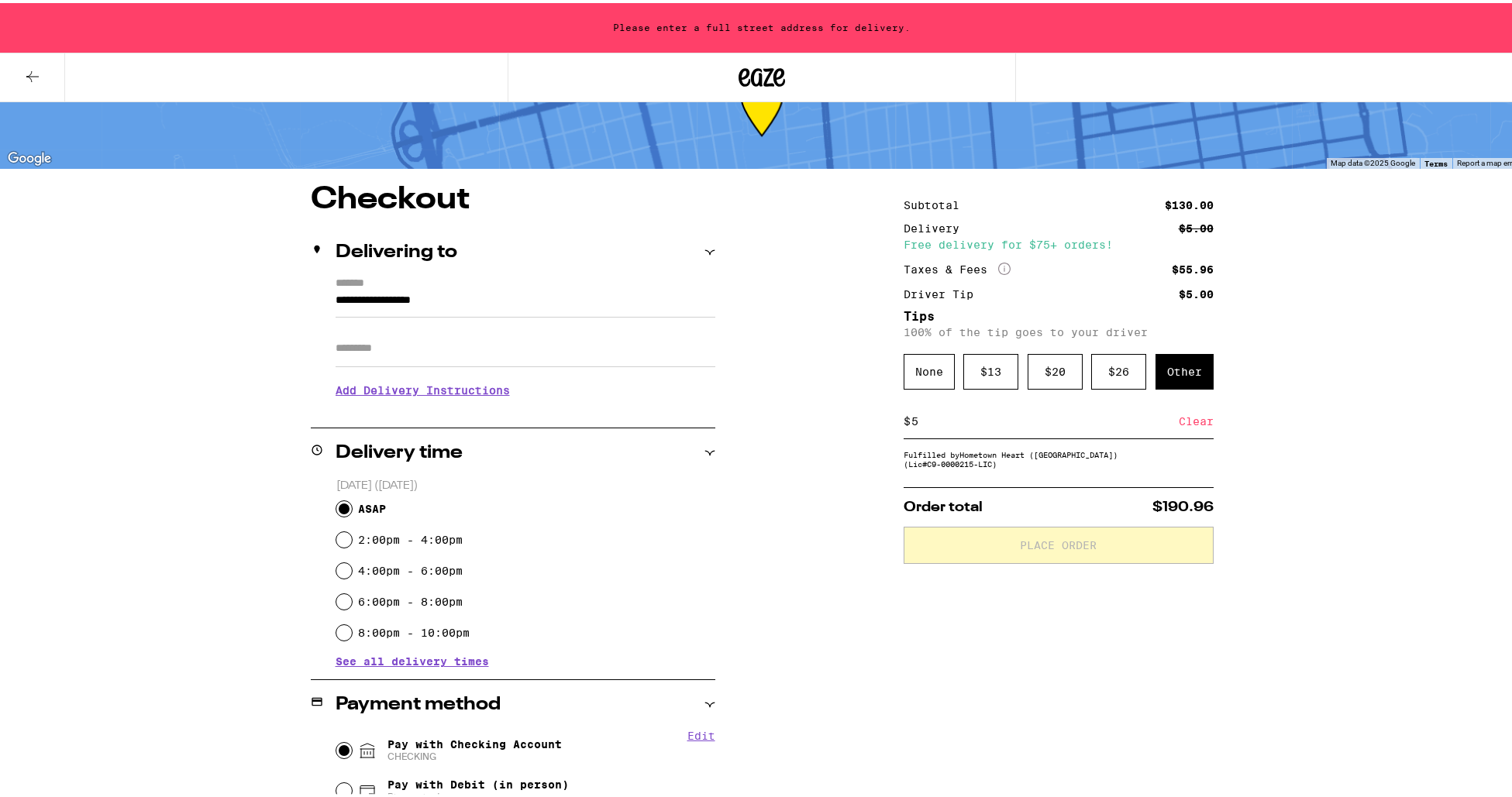
scroll to position [40, 0]
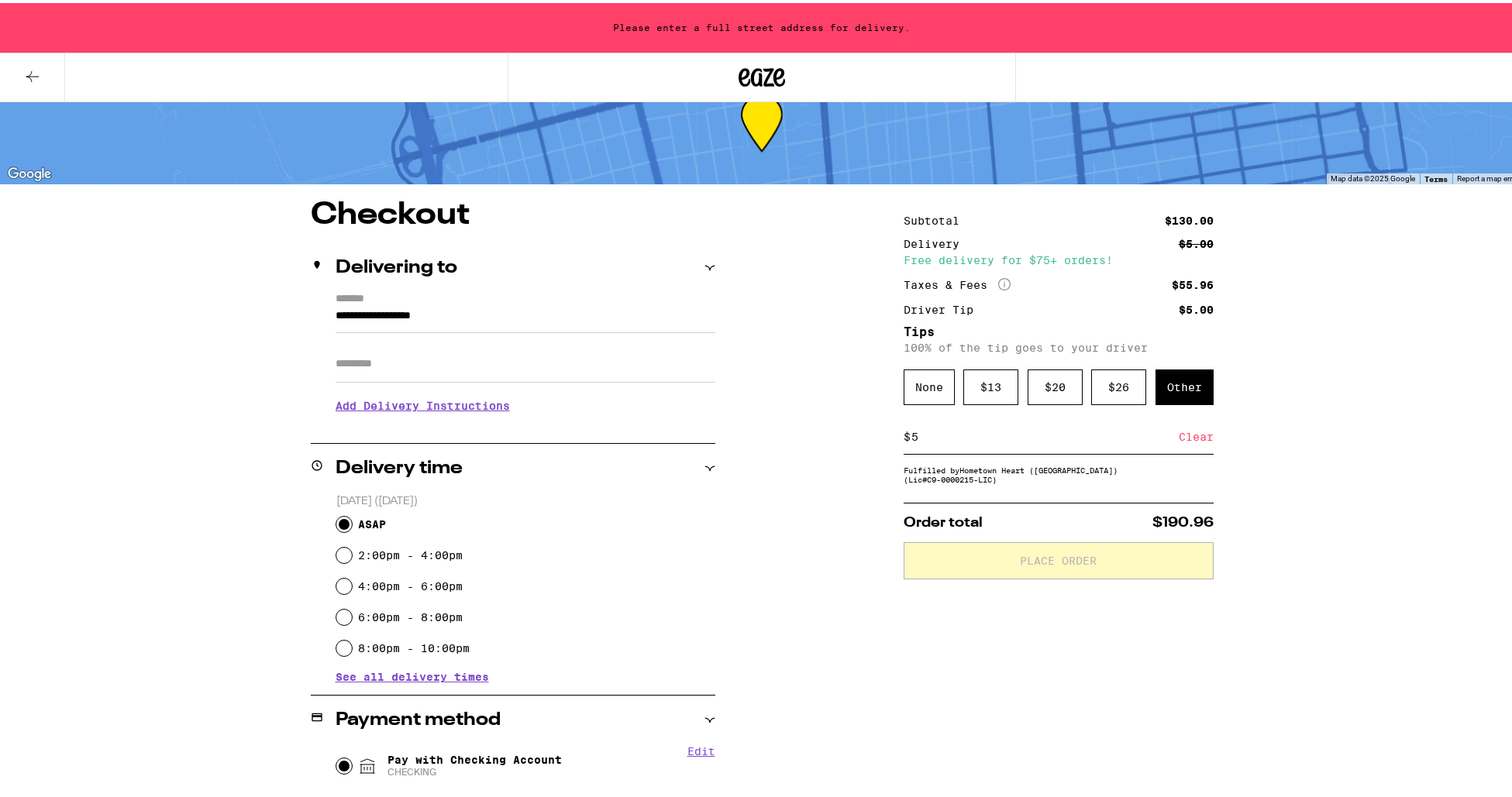
click at [970, 527] on span "Order total" at bounding box center [943, 520] width 79 height 14
click at [960, 481] on div "Fulfilled by Hometown Heart (East Bay) (Lic# C9-0000215-LIC )" at bounding box center [1058, 471] width 310 height 19
click at [370, 366] on input "Apt/Suite" at bounding box center [525, 361] width 380 height 37
click at [324, 312] on div "**********" at bounding box center [513, 356] width 405 height 133
click at [335, 313] on input "**********" at bounding box center [525, 317] width 380 height 27
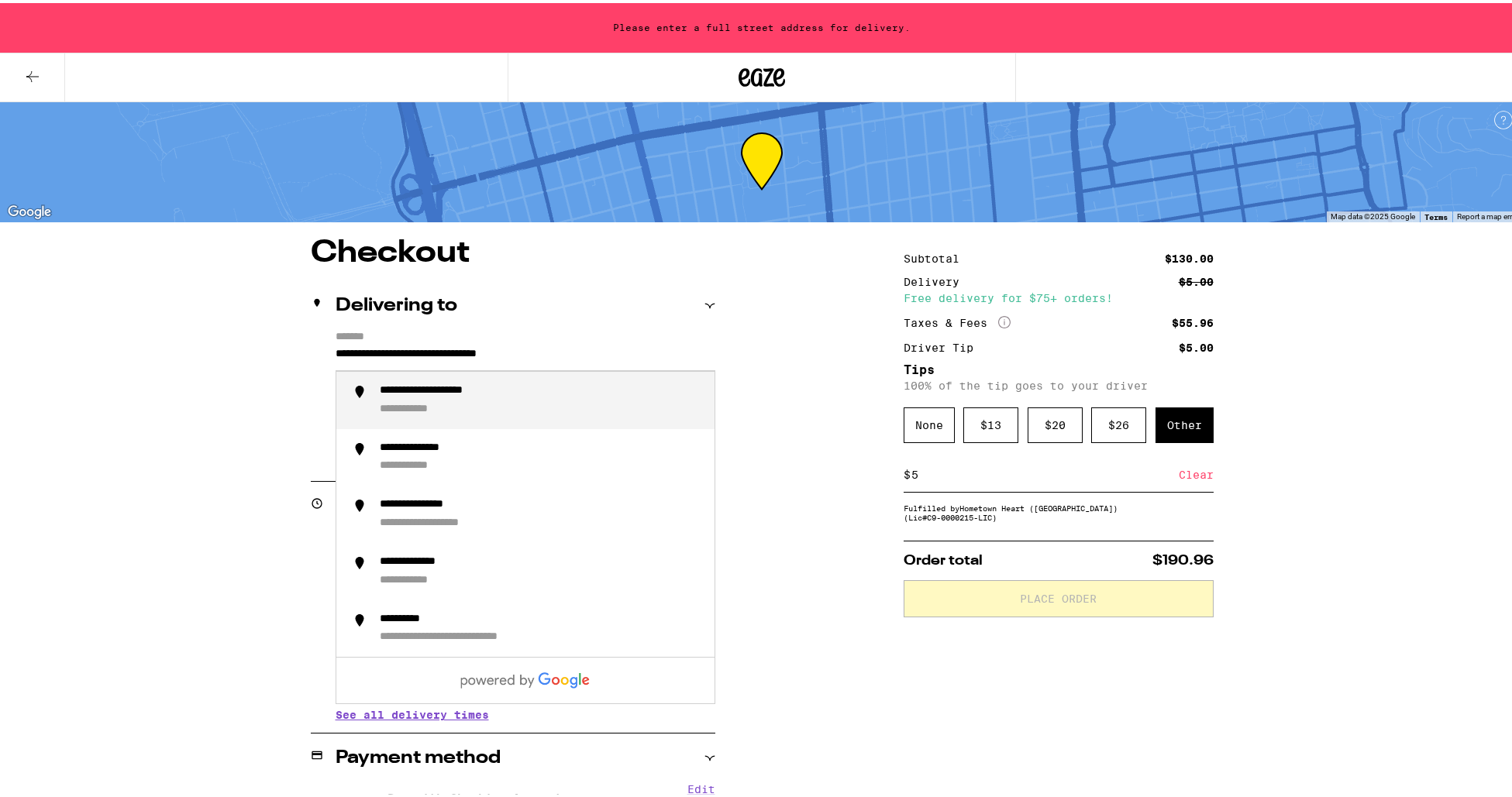
scroll to position [0, 0]
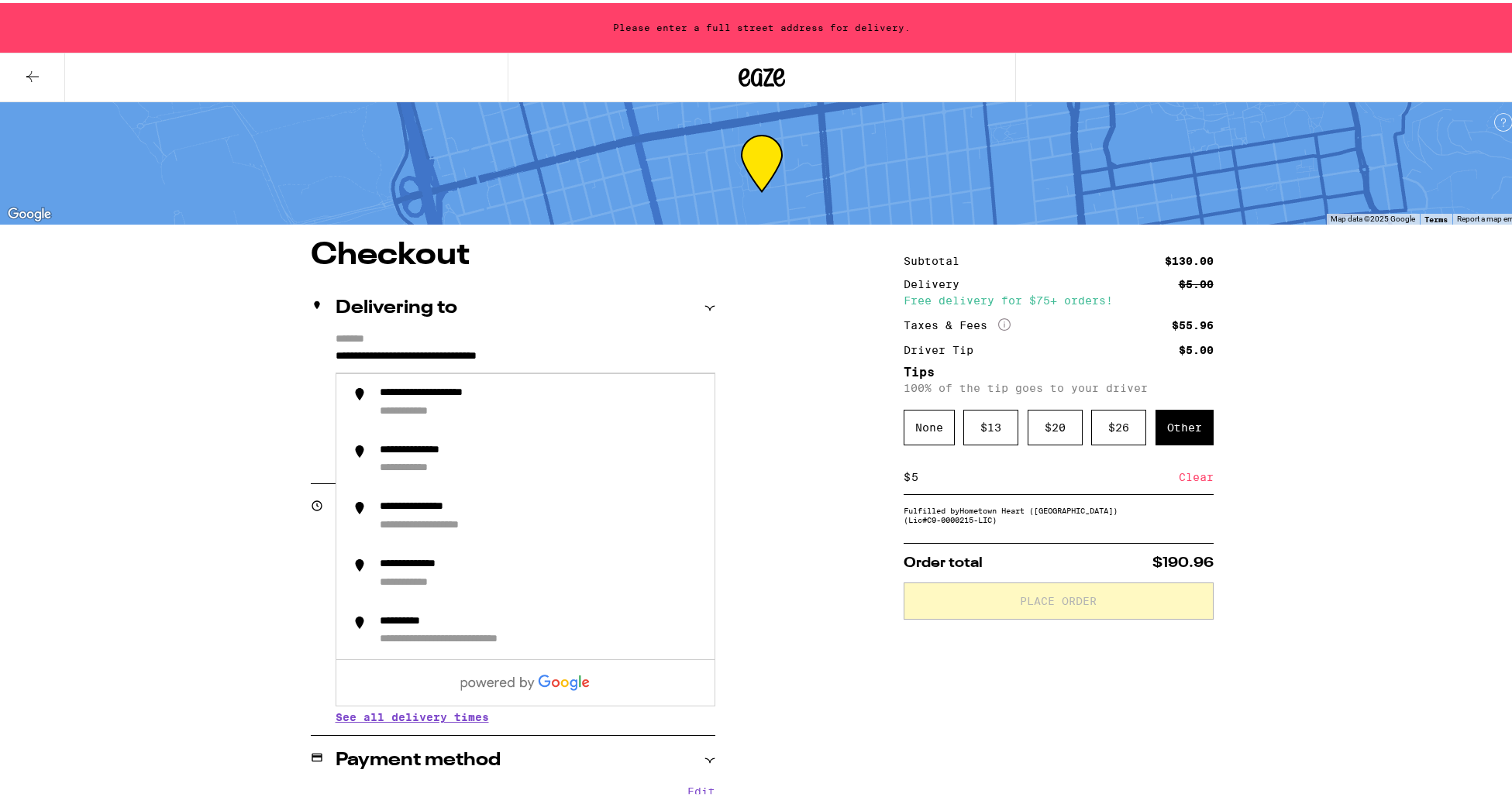
click at [584, 349] on input "**********" at bounding box center [525, 357] width 380 height 27
click at [565, 391] on div "**********" at bounding box center [541, 400] width 322 height 32
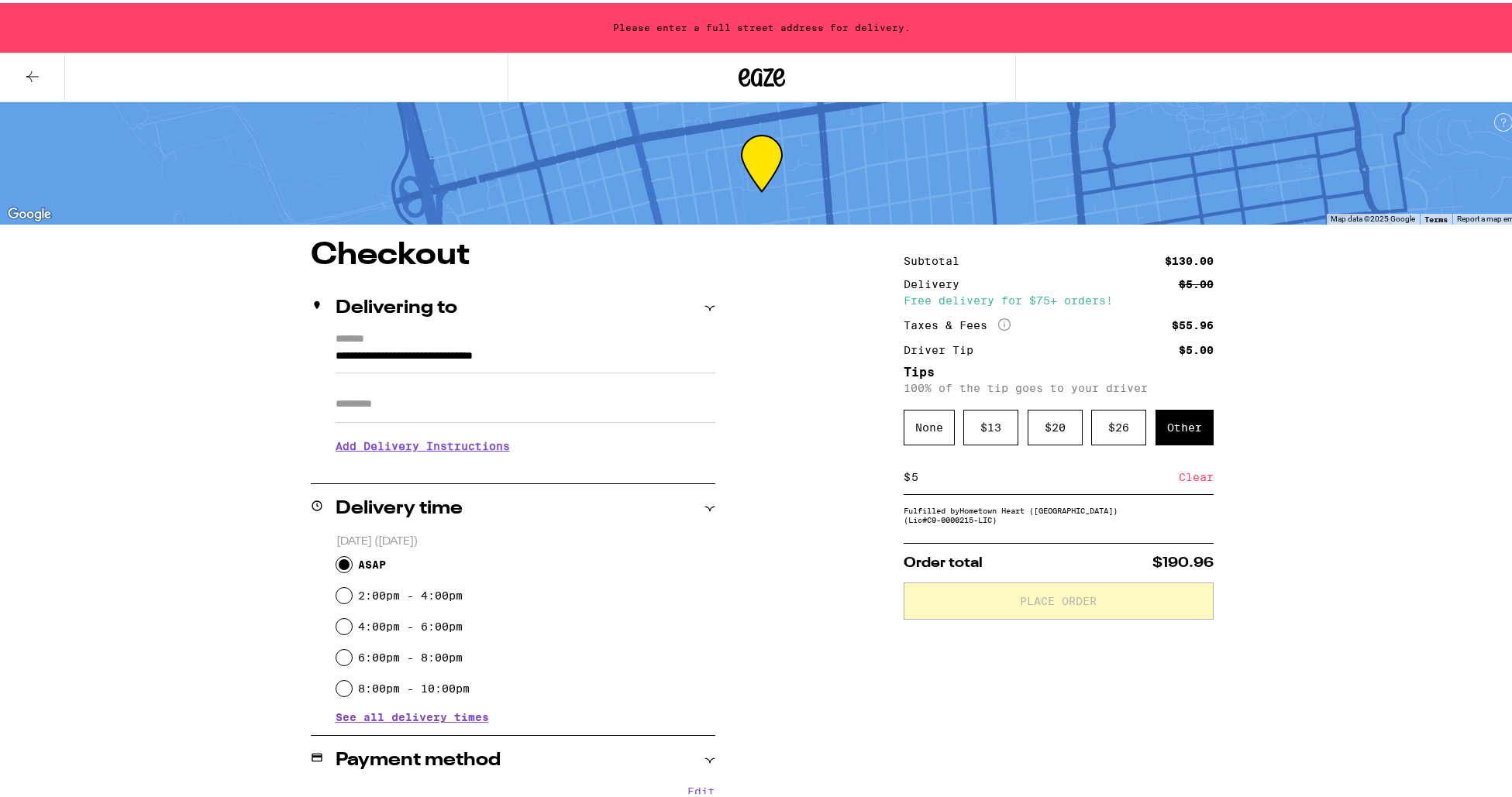
type input "**********"
click at [496, 425] on h3 "Add Delivery Instructions" at bounding box center [525, 443] width 380 height 35
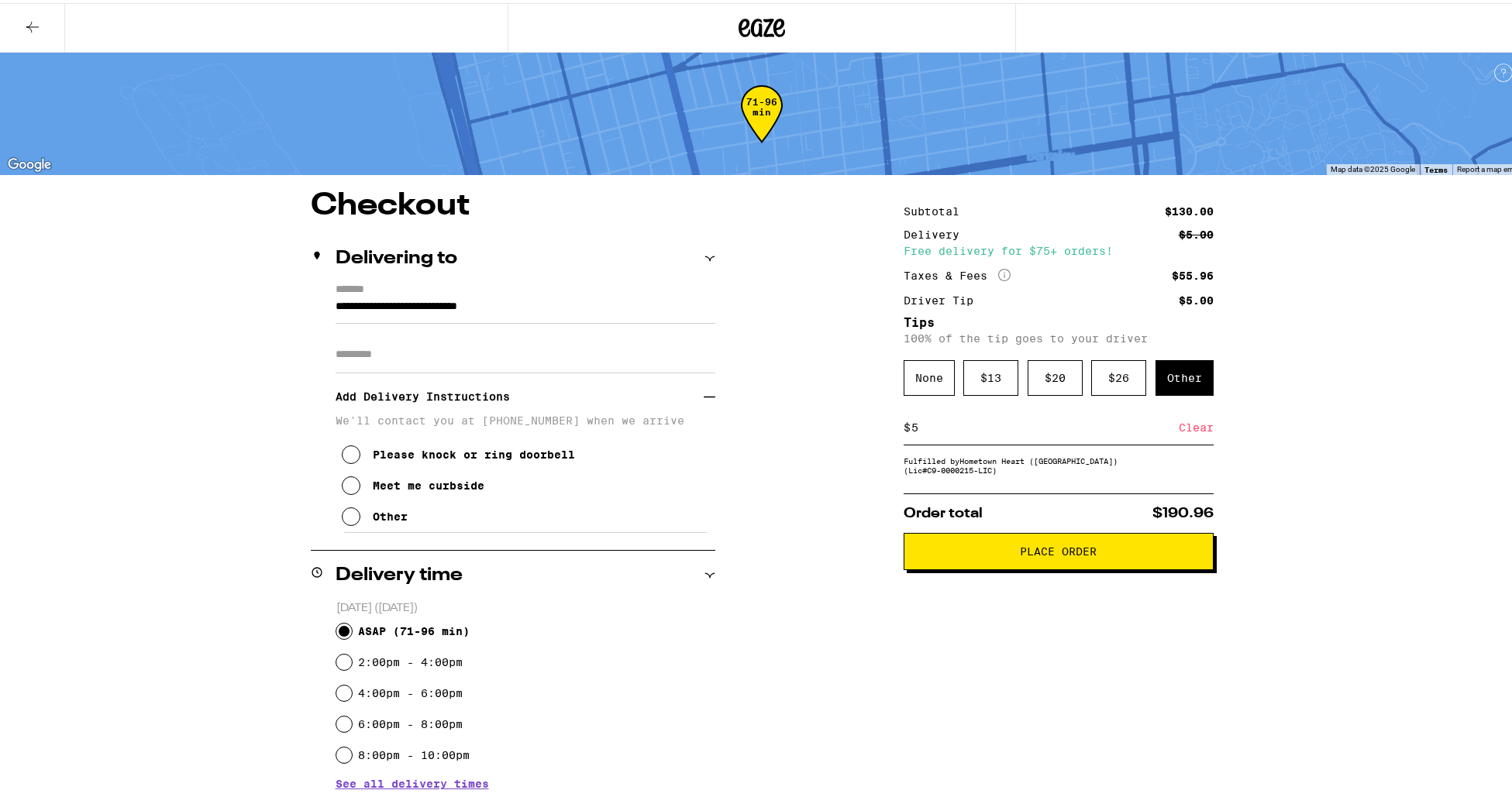
click at [408, 489] on div "Meet me curbside" at bounding box center [429, 482] width 111 height 12
click at [376, 357] on input "Apt/Suite" at bounding box center [525, 351] width 380 height 37
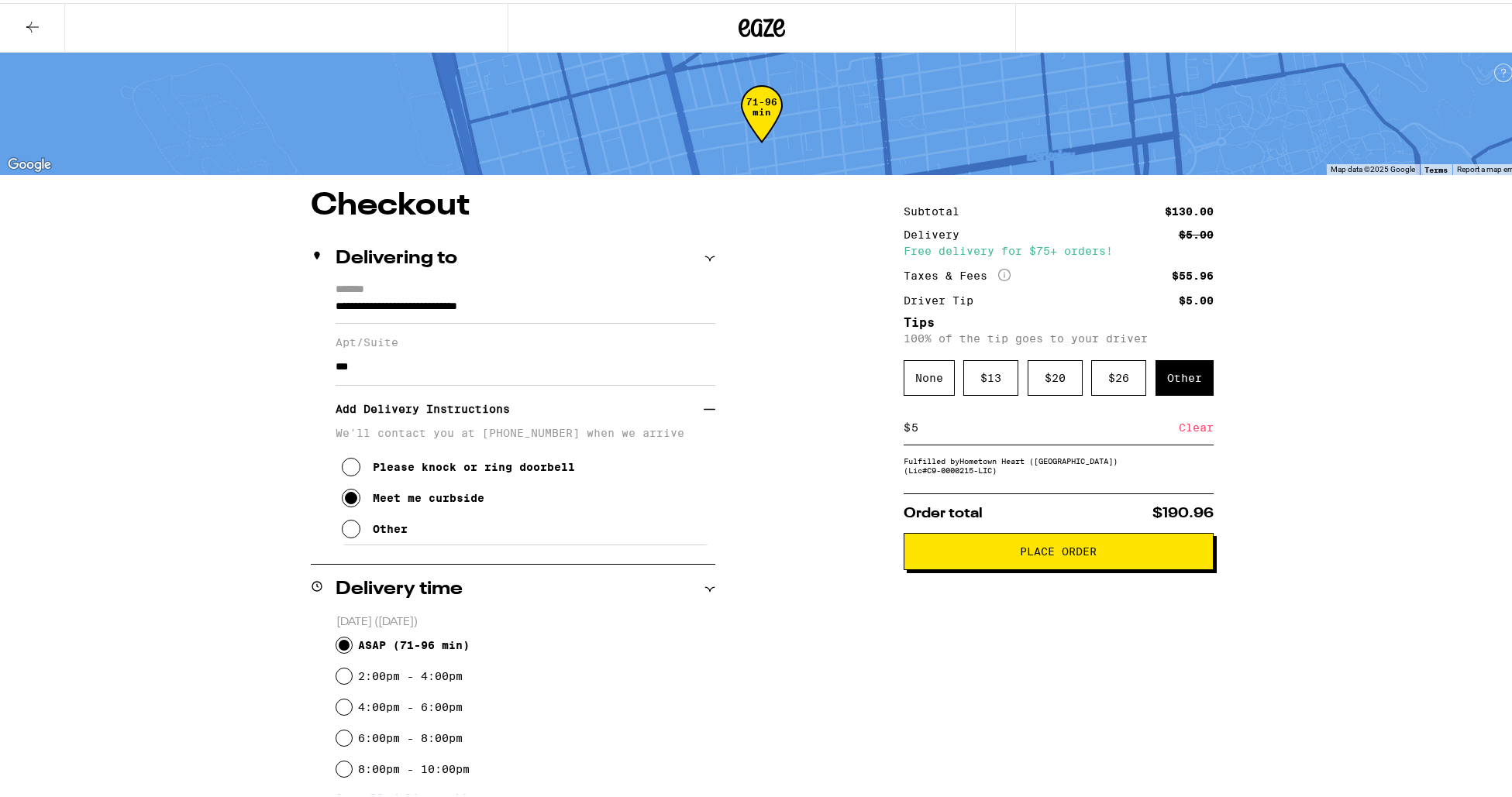
type input "***"
click at [276, 448] on div "**********" at bounding box center [762, 669] width 1116 height 963
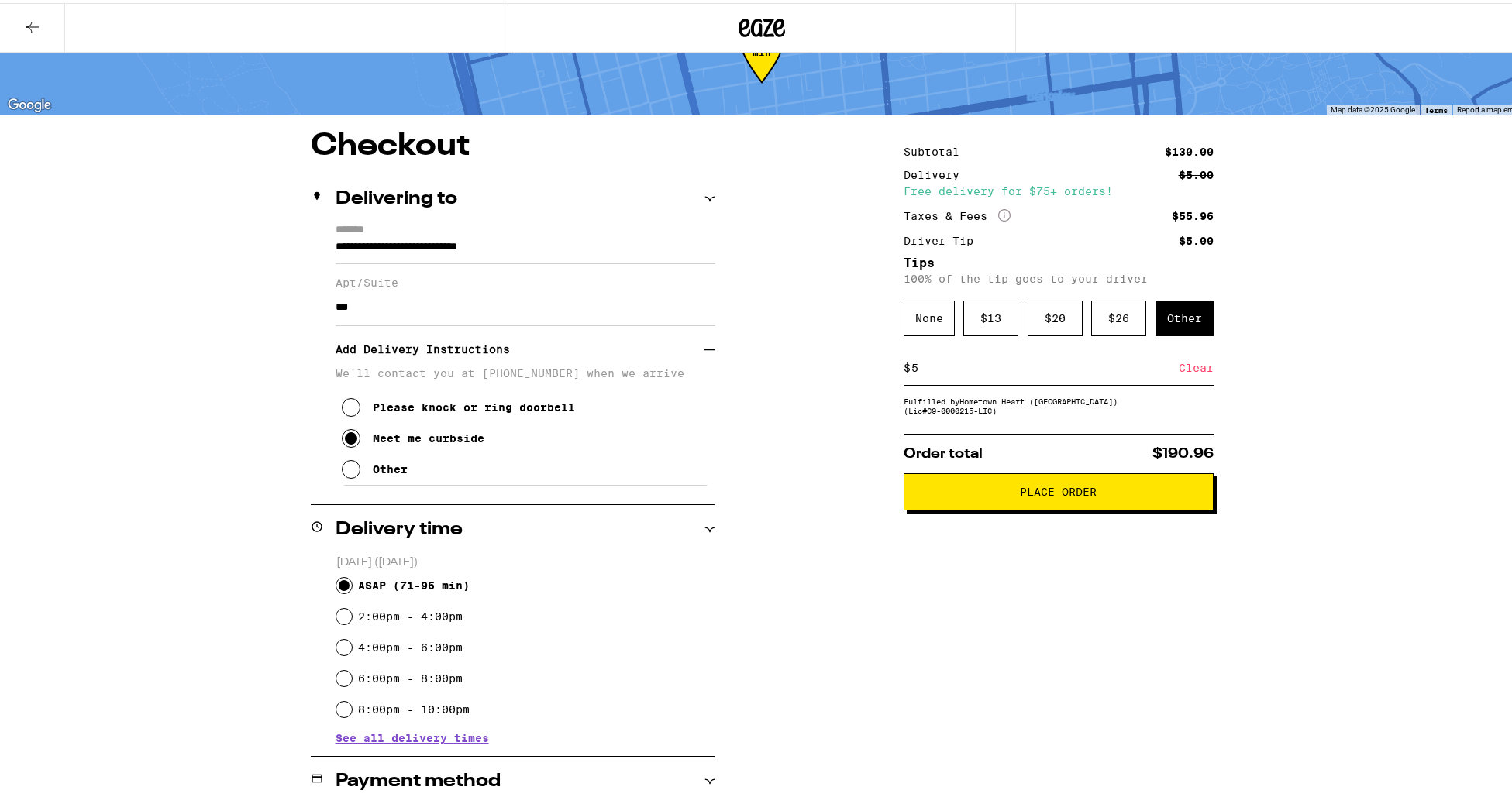
scroll to position [44, 0]
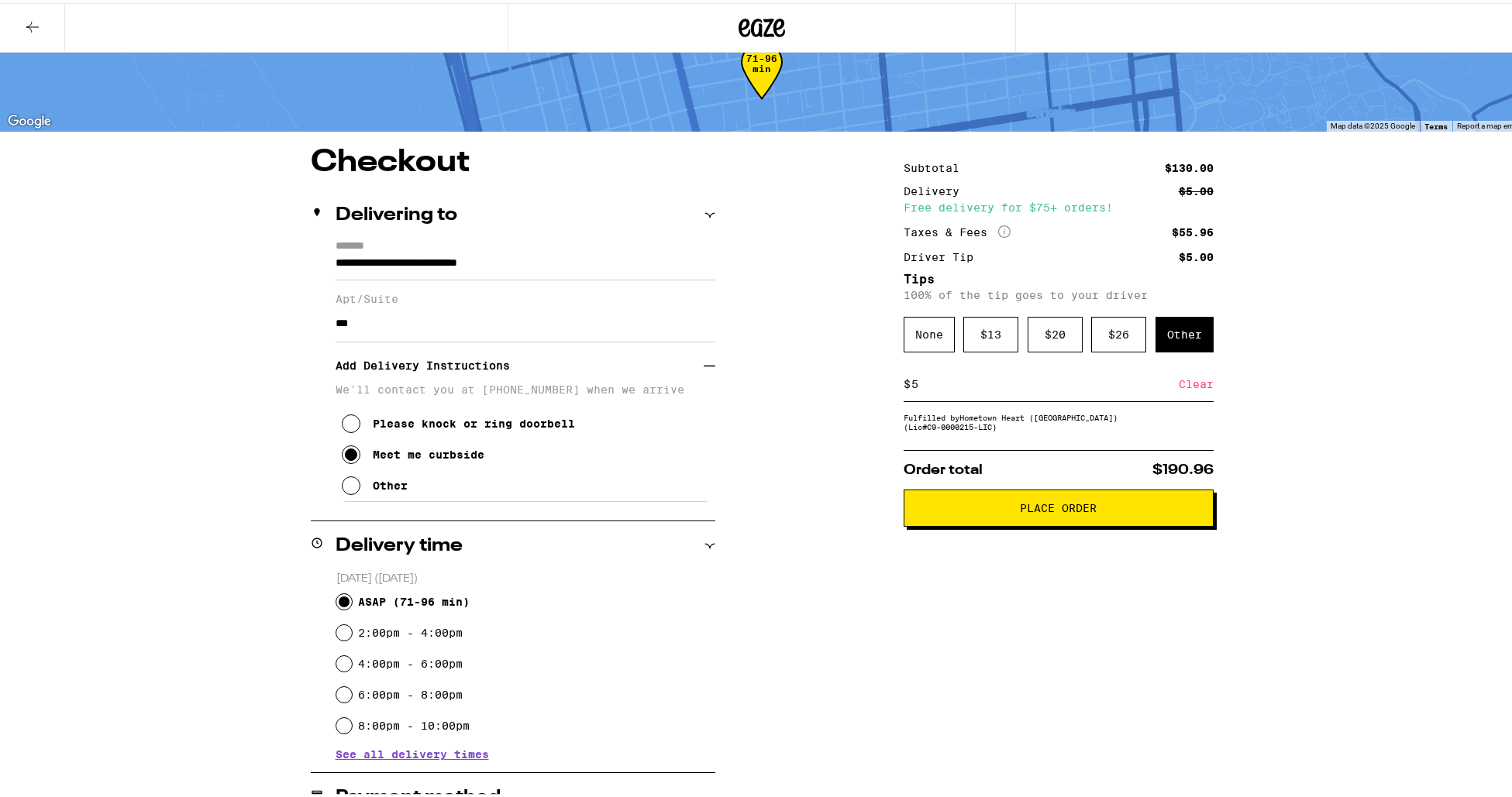
click at [1048, 519] on button "Place Order" at bounding box center [1058, 505] width 310 height 37
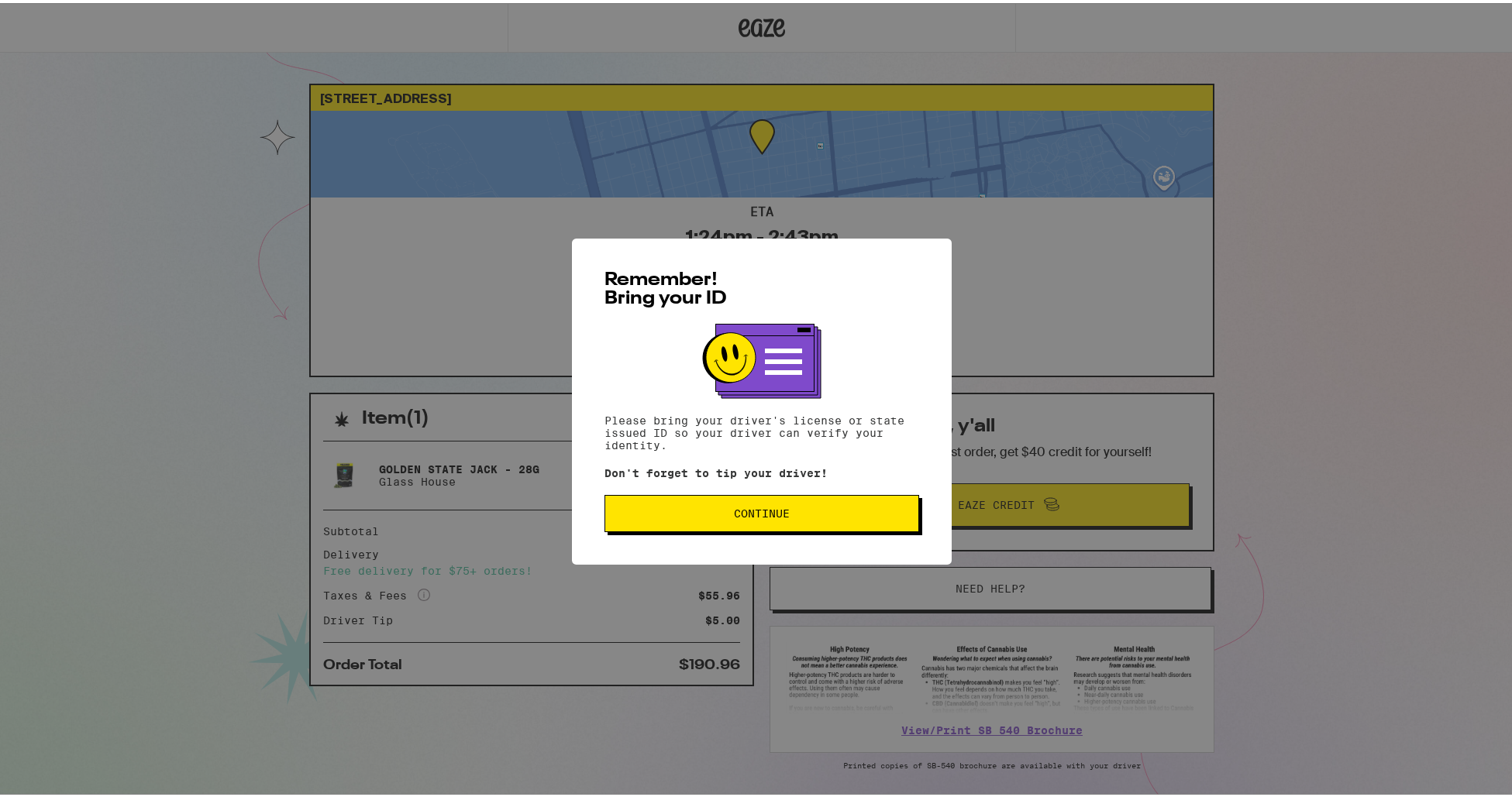
click at [784, 514] on span "Continue" at bounding box center [762, 510] width 289 height 10
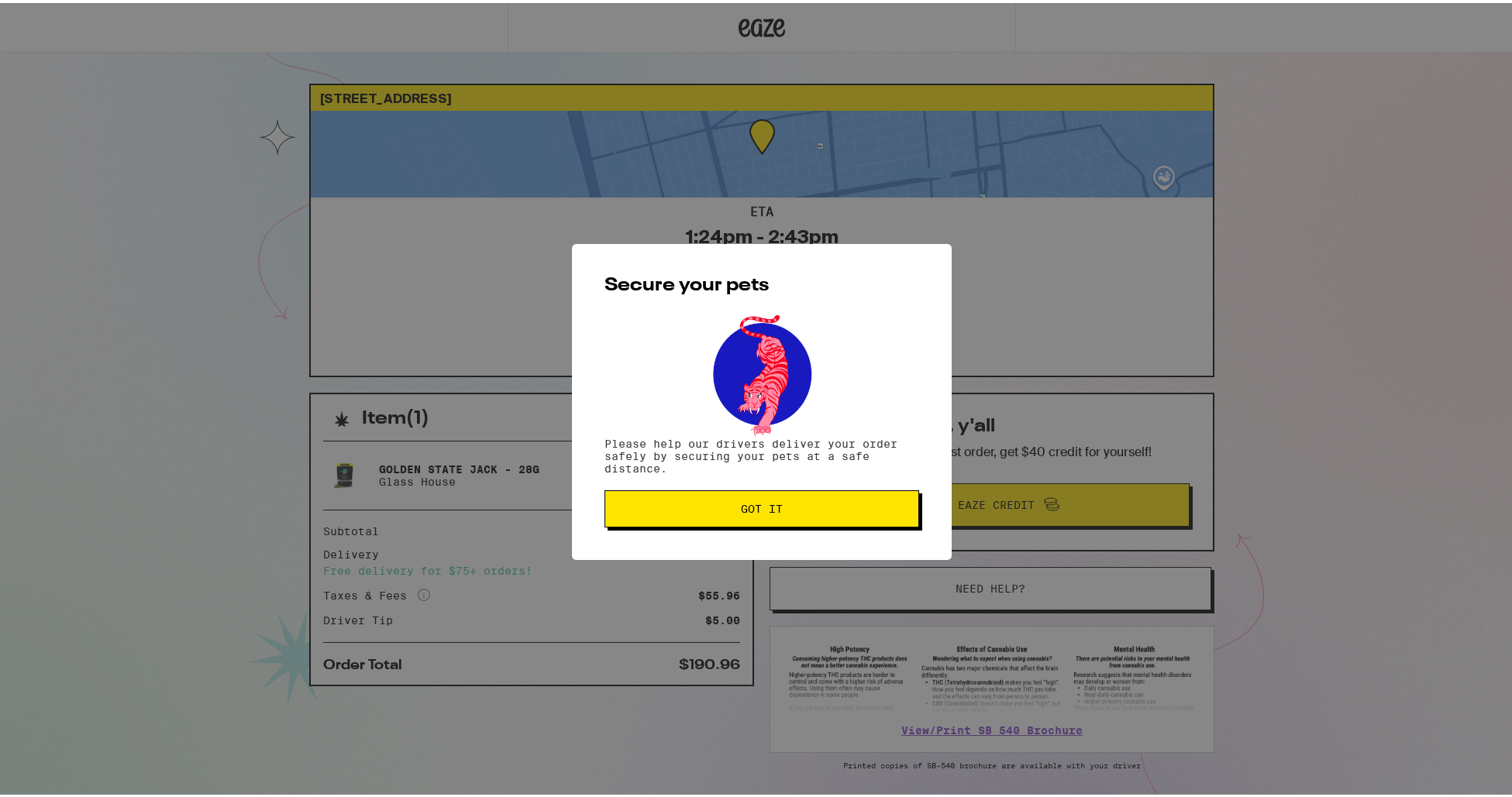
click at [784, 514] on button "Got it" at bounding box center [762, 506] width 314 height 37
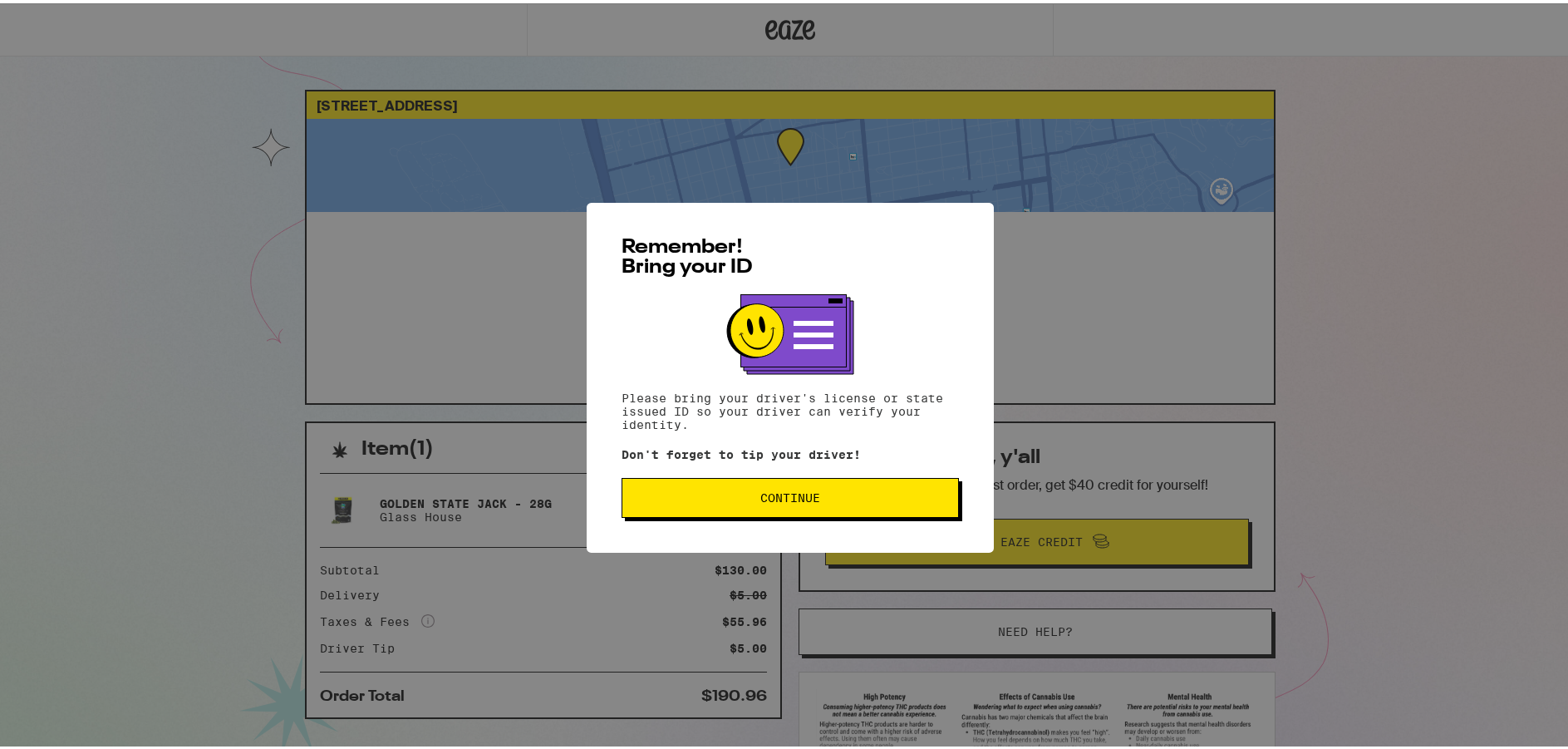
click at [768, 510] on button "Continue" at bounding box center [790, 495] width 337 height 40
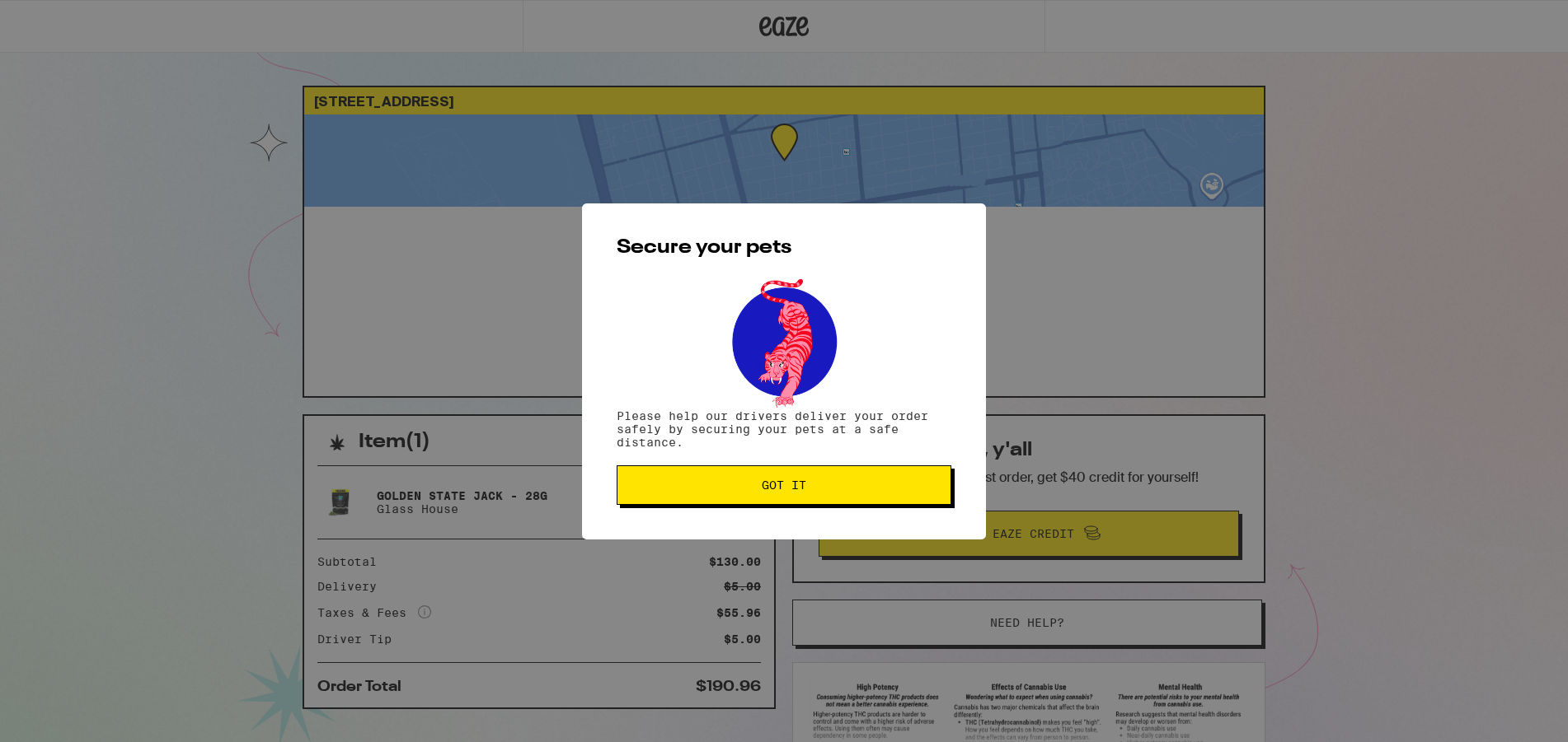
click at [761, 505] on button "Got it" at bounding box center [784, 485] width 334 height 39
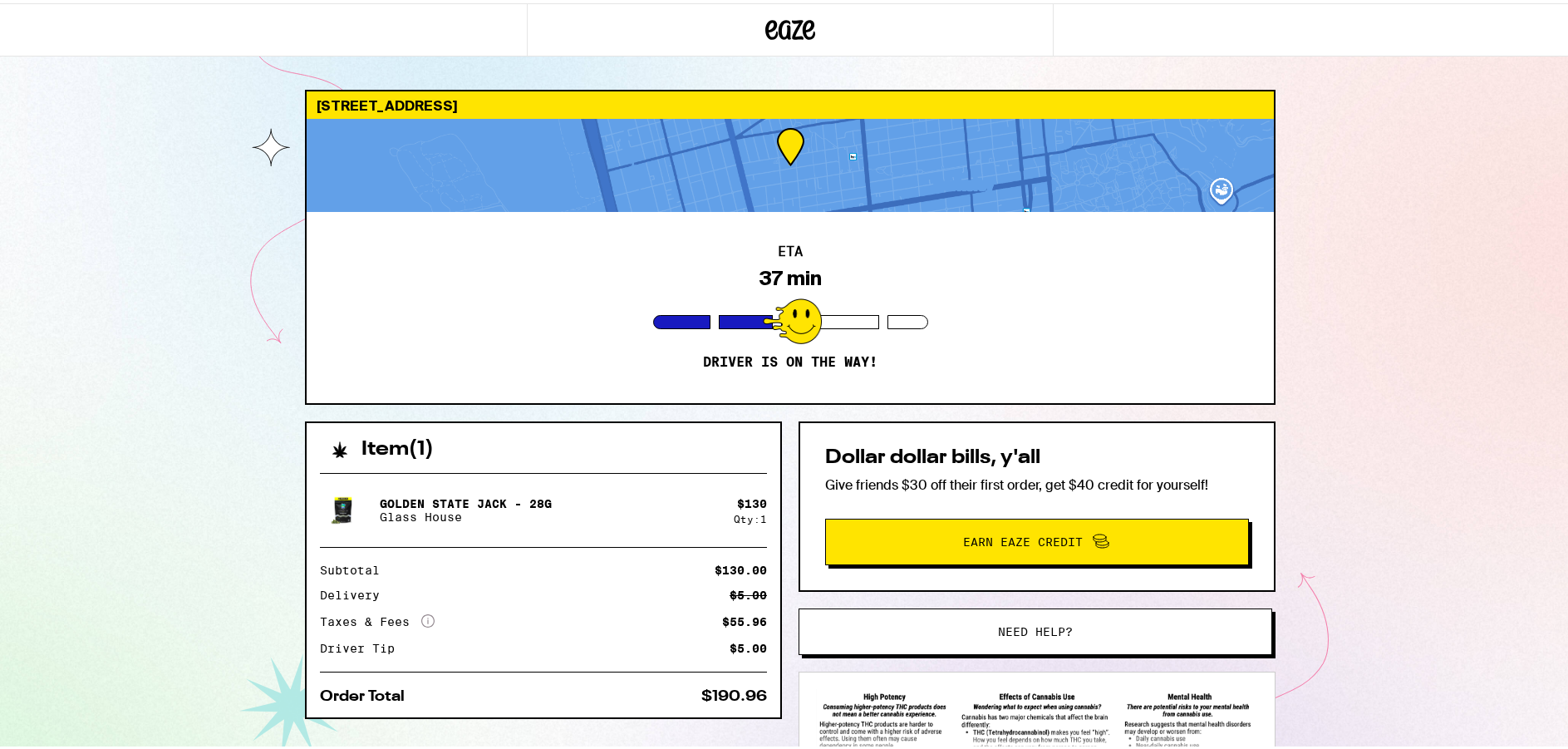
click at [958, 41] on div at bounding box center [791, 27] width 527 height 54
